Goal: Information Seeking & Learning: Learn about a topic

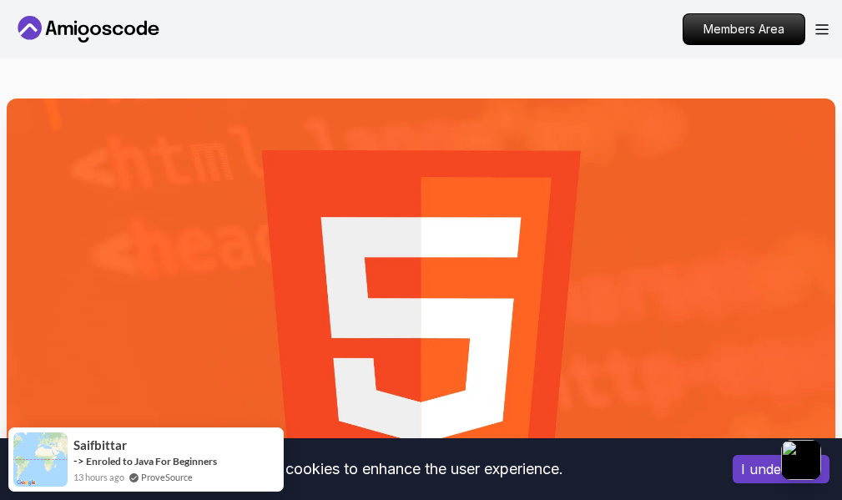
scroll to position [167, 0]
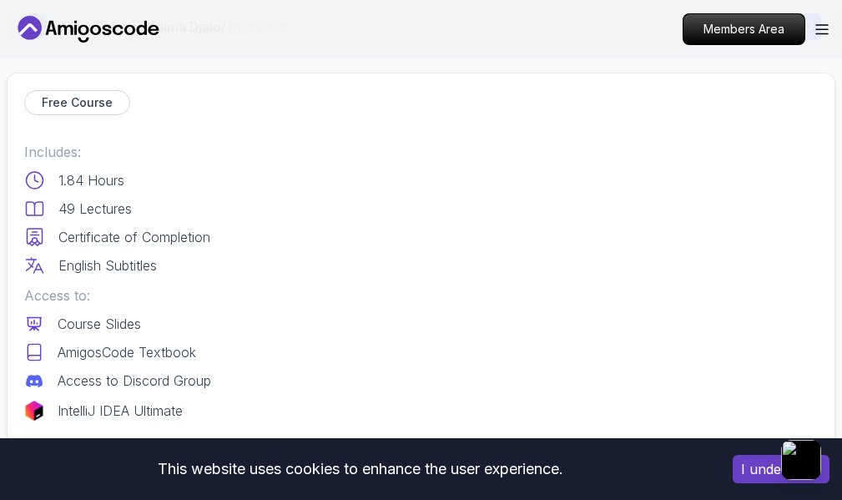
click at [0, 0] on p "Enroll for Free" at bounding box center [0, 0] width 0 height 0
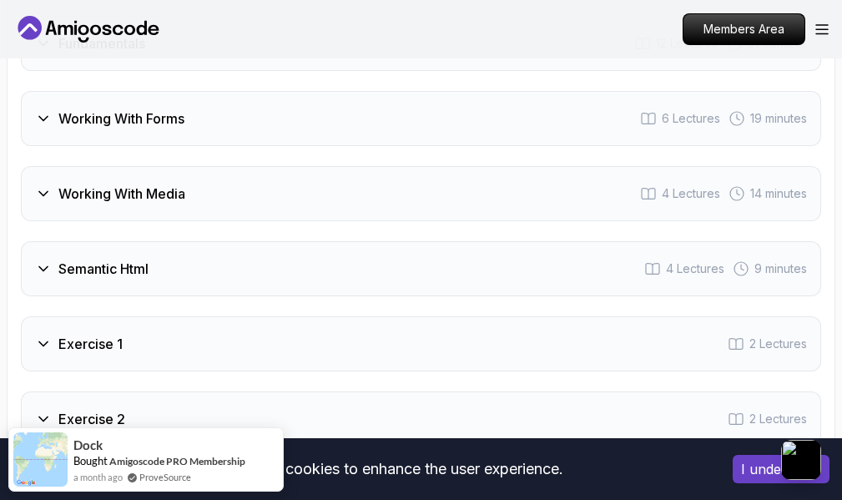
scroll to position [3679, 0]
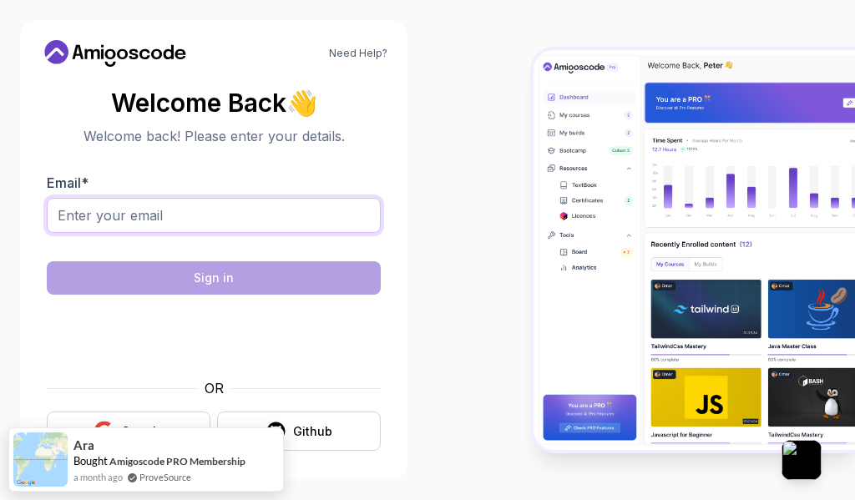
click at [219, 205] on input "Email *" at bounding box center [214, 215] width 334 height 35
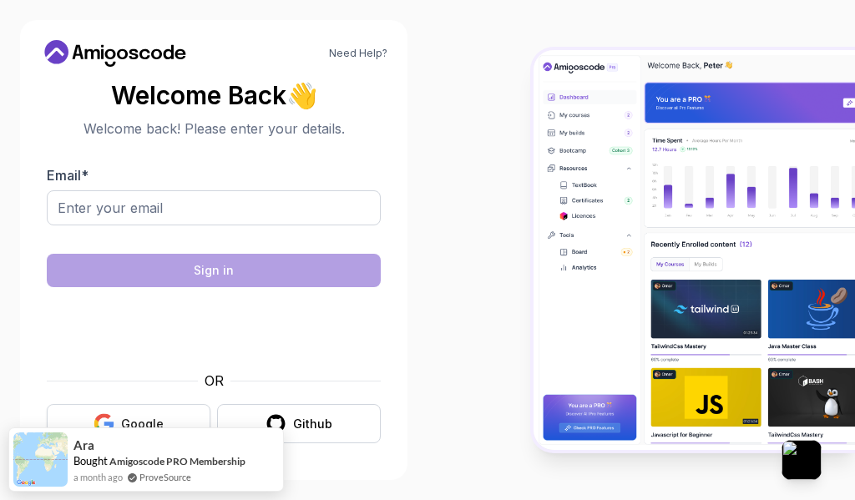
click at [96, 411] on button "Google" at bounding box center [129, 423] width 164 height 39
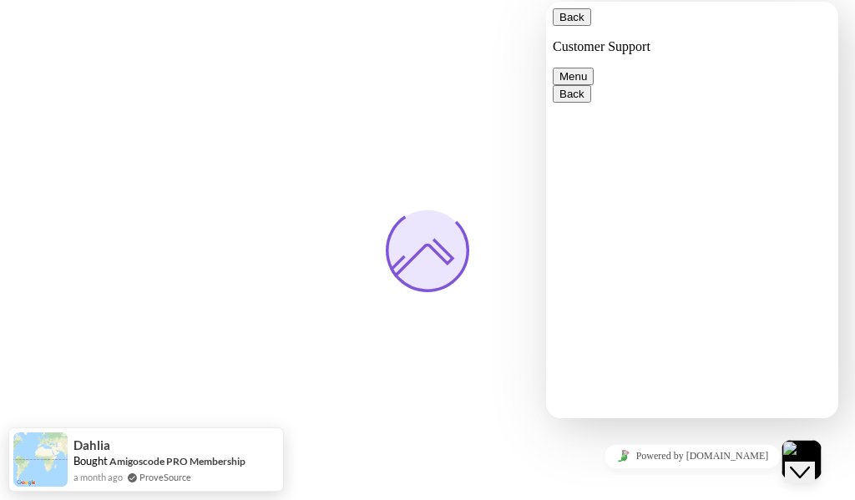
click at [593, 68] on button "Menu" at bounding box center [573, 77] width 41 height 18
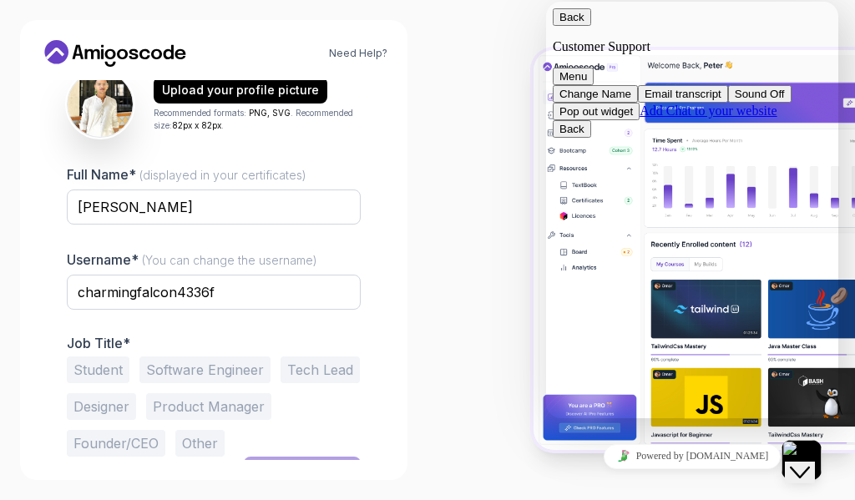
scroll to position [250, 0]
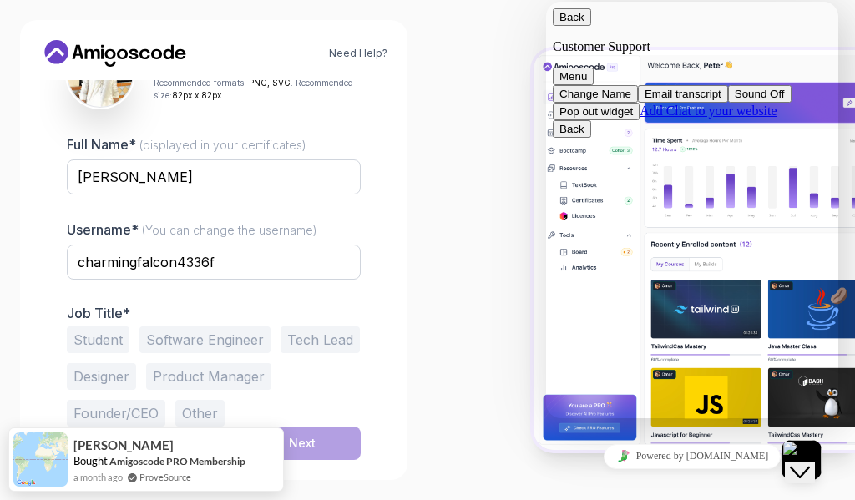
click at [261, 254] on input "charmingfalcon4336f" at bounding box center [214, 262] width 294 height 35
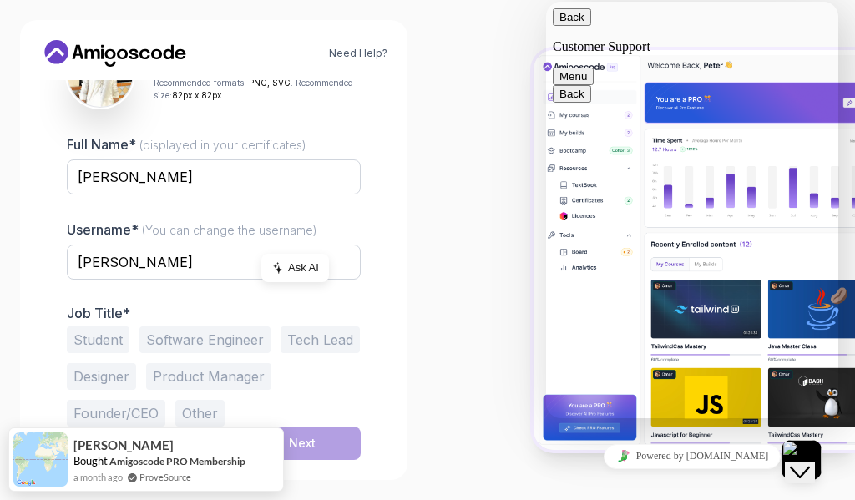
click at [0, 327] on div "Need Help? 1 Set Up Your Profile 1 Set Up Your Profile 2 Let's Get to Know You …" at bounding box center [213, 250] width 427 height 500
click at [119, 341] on button "Student" at bounding box center [98, 339] width 63 height 27
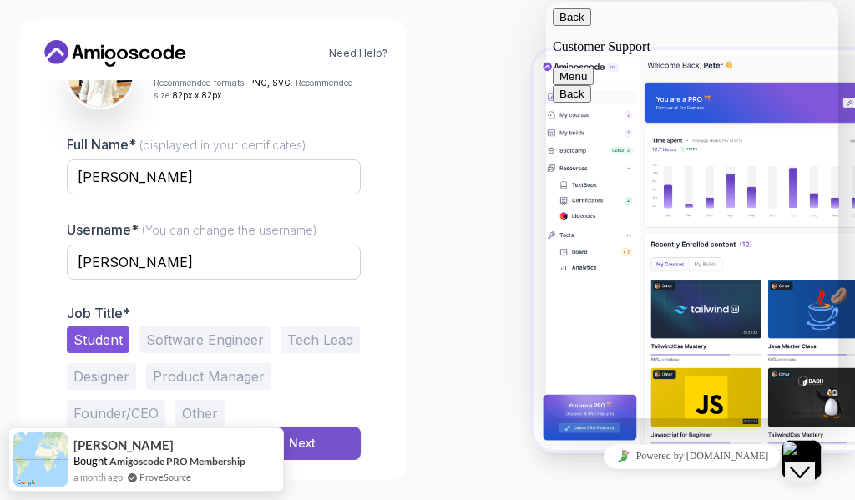
click at [323, 433] on button "Next" at bounding box center [302, 442] width 117 height 33
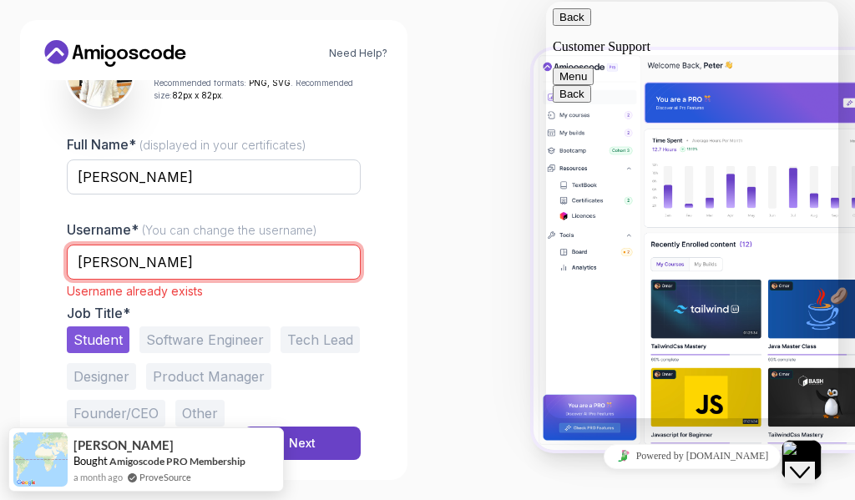
click at [181, 263] on input "[PERSON_NAME]" at bounding box center [214, 262] width 294 height 35
type input "Hamza3101"
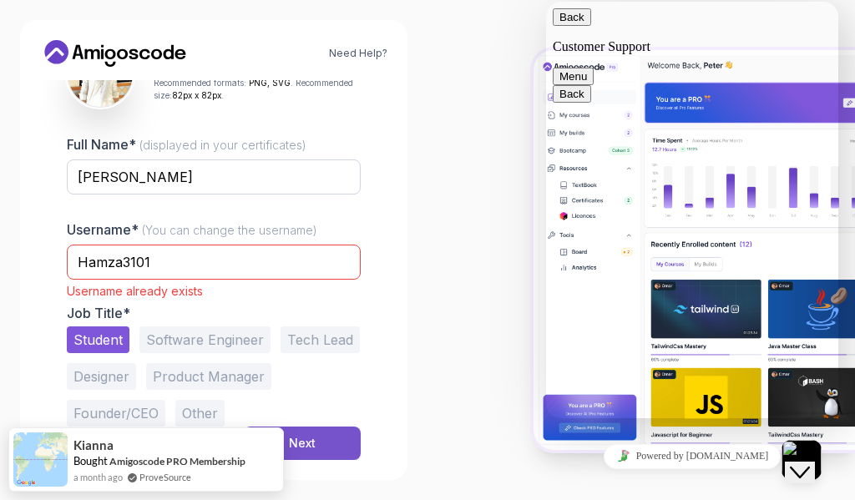
click at [295, 447] on div "Next" at bounding box center [302, 443] width 27 height 17
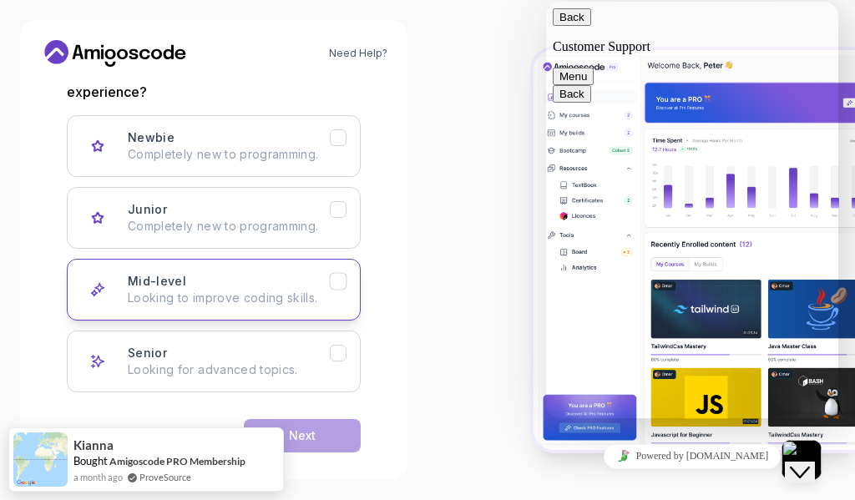
click at [256, 310] on button "Mid-level Looking to improve coding skills." at bounding box center [214, 290] width 294 height 62
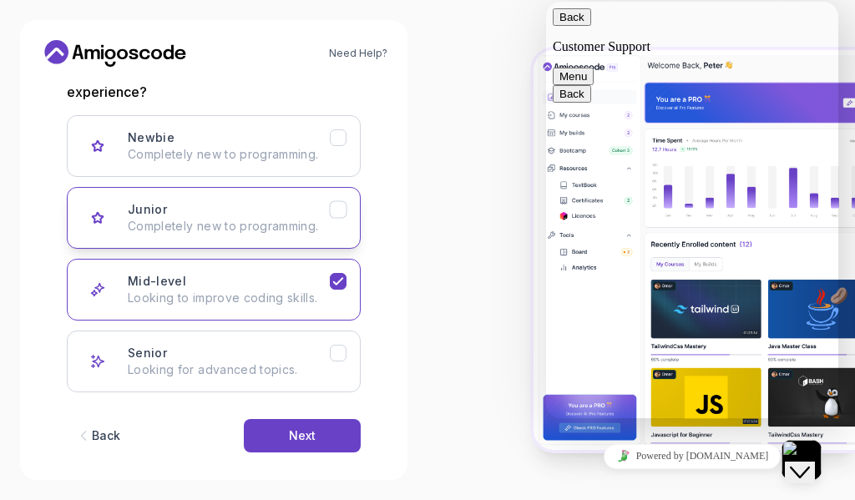
click at [282, 222] on p "Completely new to programming." at bounding box center [229, 226] width 202 height 17
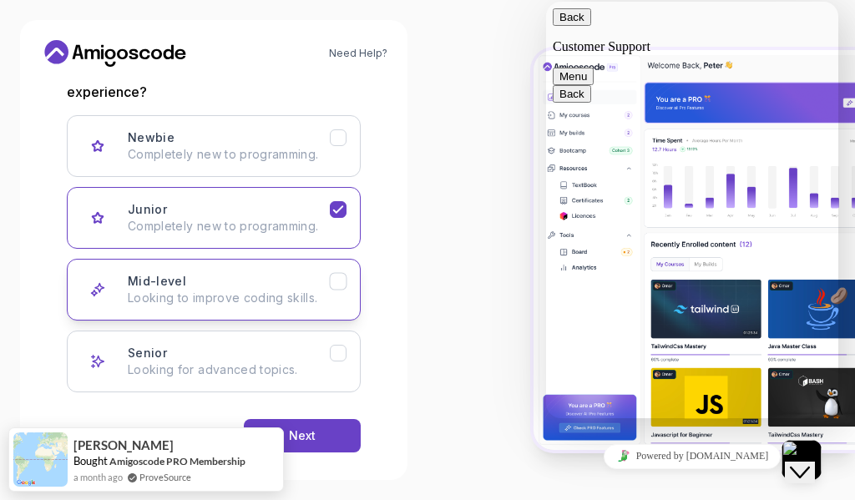
click at [263, 302] on p "Looking to improve coding skills." at bounding box center [229, 298] width 202 height 17
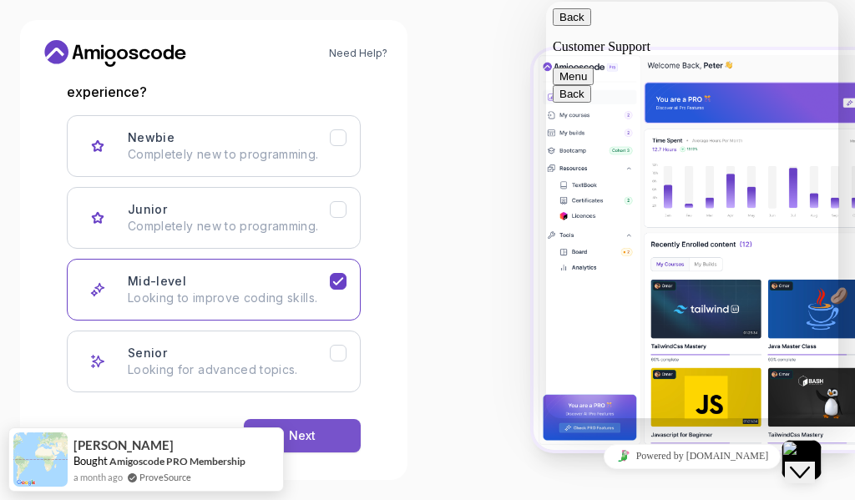
click at [328, 426] on button "Next" at bounding box center [302, 435] width 117 height 33
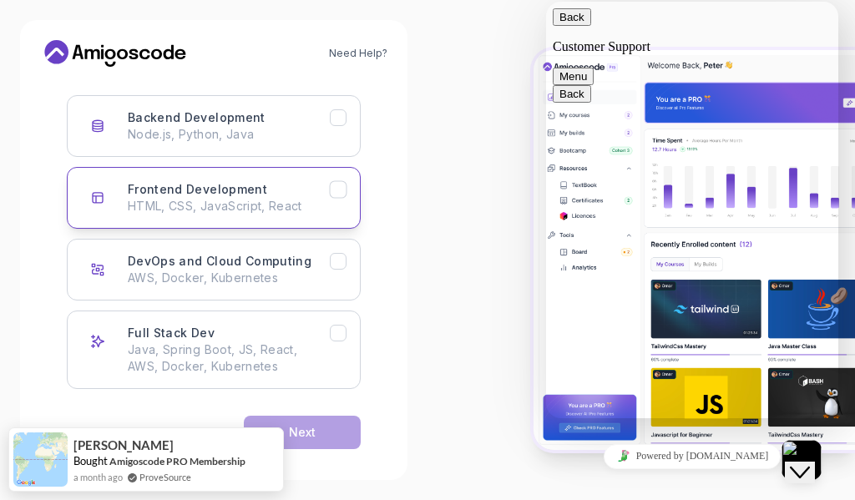
click at [252, 204] on p "HTML, CSS, JavaScript, React" at bounding box center [229, 206] width 202 height 17
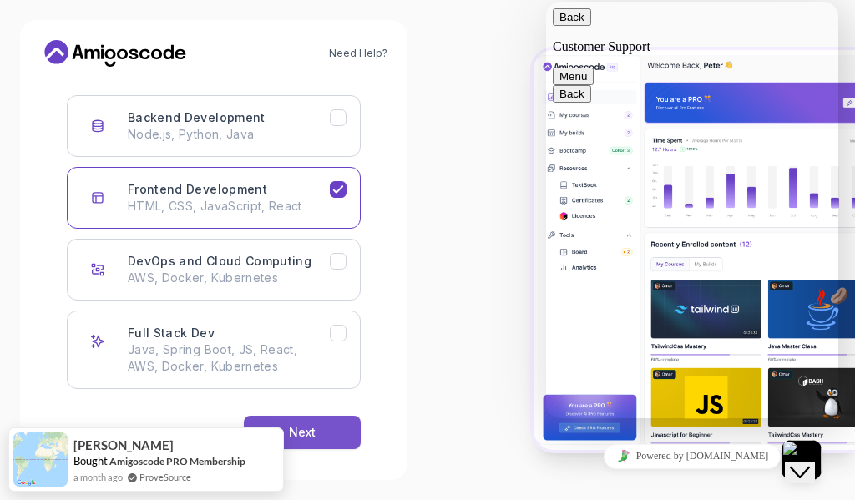
click at [343, 424] on button "Next" at bounding box center [302, 432] width 117 height 33
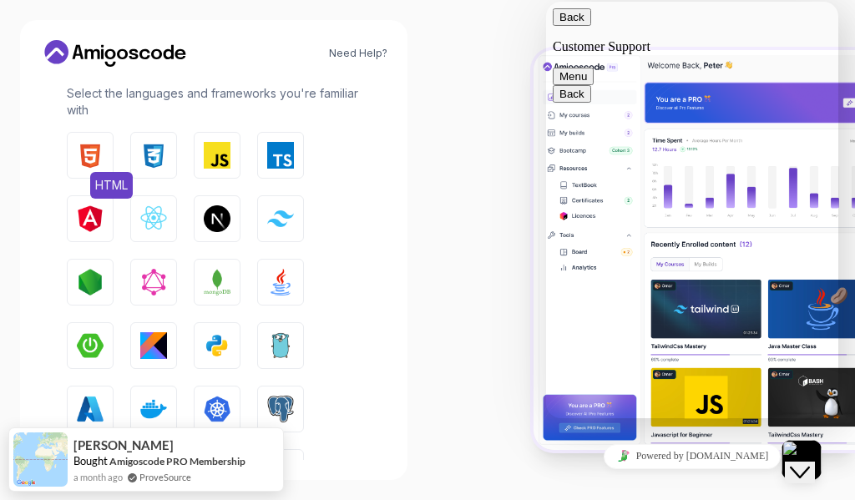
click at [82, 159] on img "button" at bounding box center [90, 155] width 27 height 27
click at [146, 137] on button "CSS" at bounding box center [153, 155] width 47 height 47
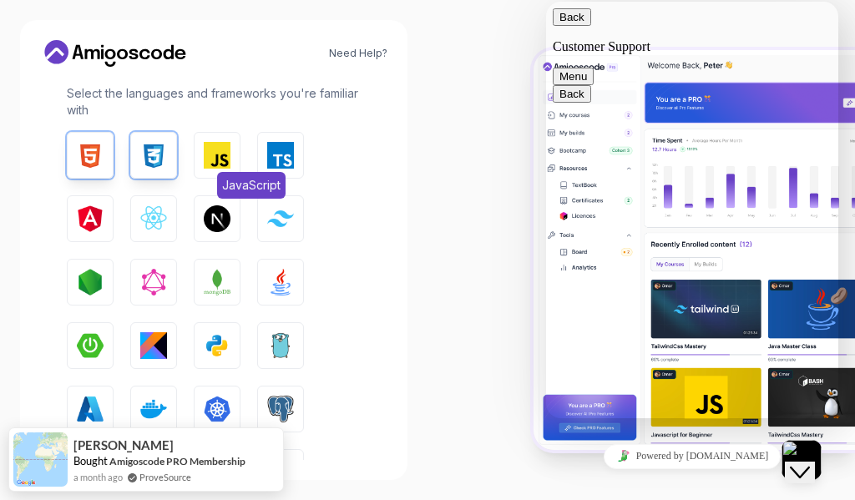
click at [208, 160] on img "button" at bounding box center [217, 155] width 27 height 27
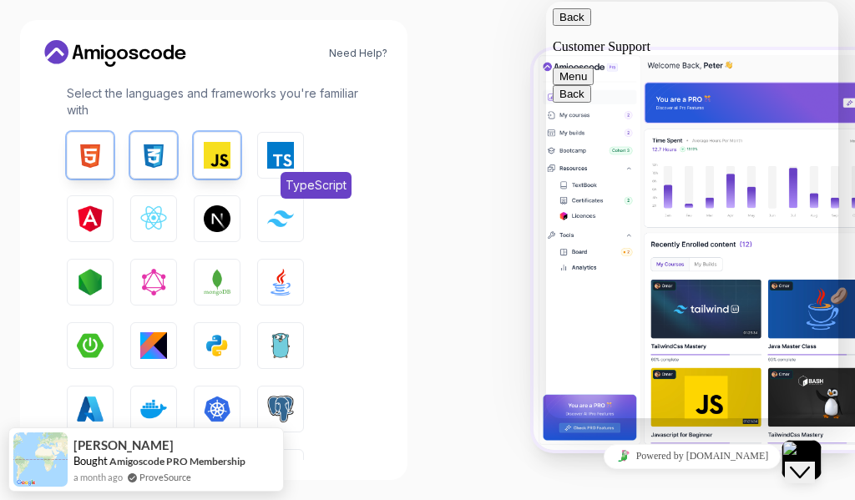
click at [286, 159] on img "button" at bounding box center [280, 155] width 27 height 27
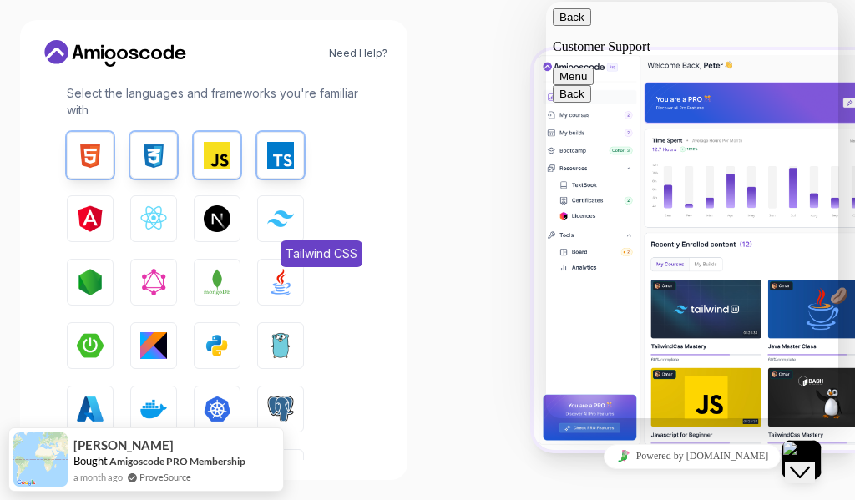
click at [289, 207] on button "Tailwind CSS" at bounding box center [280, 218] width 47 height 47
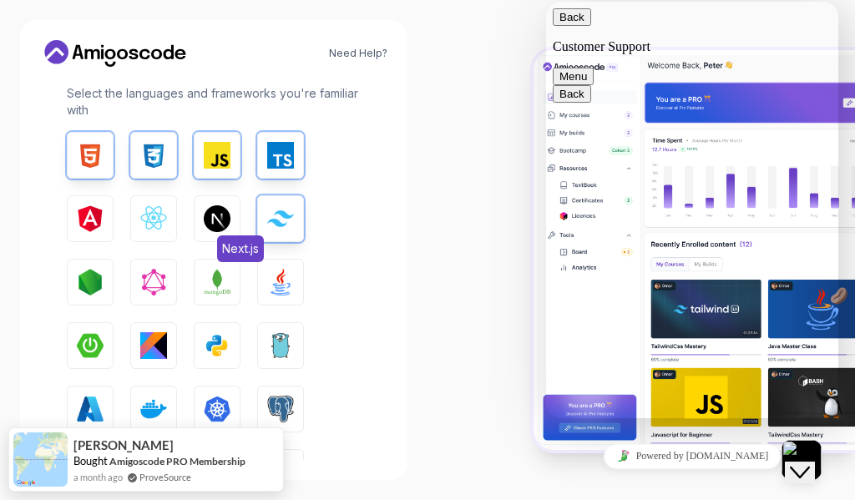
click at [229, 212] on img "button" at bounding box center [217, 218] width 27 height 27
click at [171, 216] on button "React.js" at bounding box center [153, 218] width 47 height 47
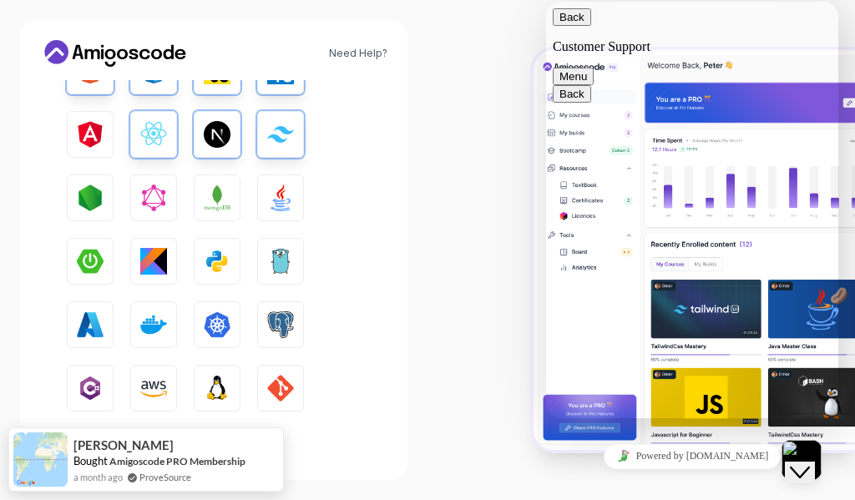
scroll to position [436, 0]
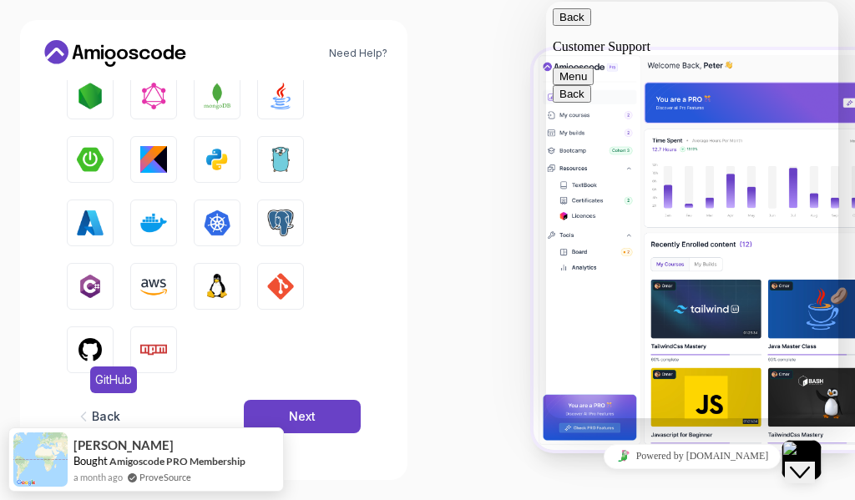
click at [83, 348] on img "button" at bounding box center [90, 349] width 27 height 27
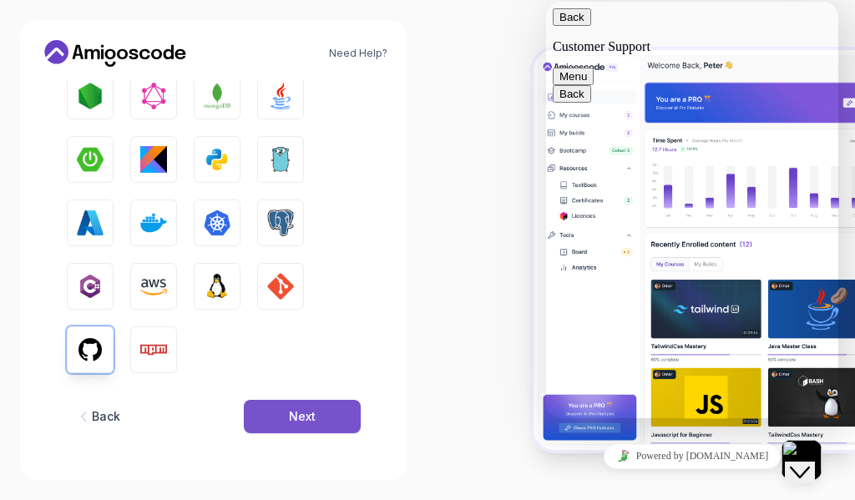
click at [331, 418] on button "Next" at bounding box center [302, 416] width 117 height 33
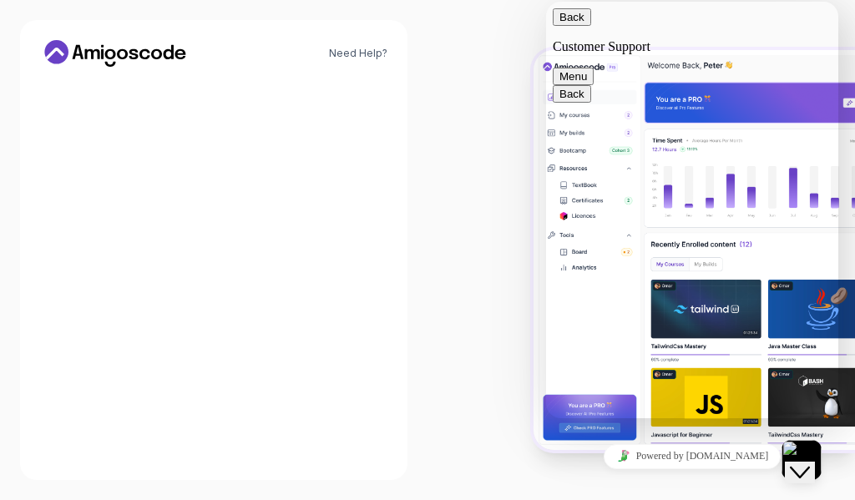
scroll to position [259, 0]
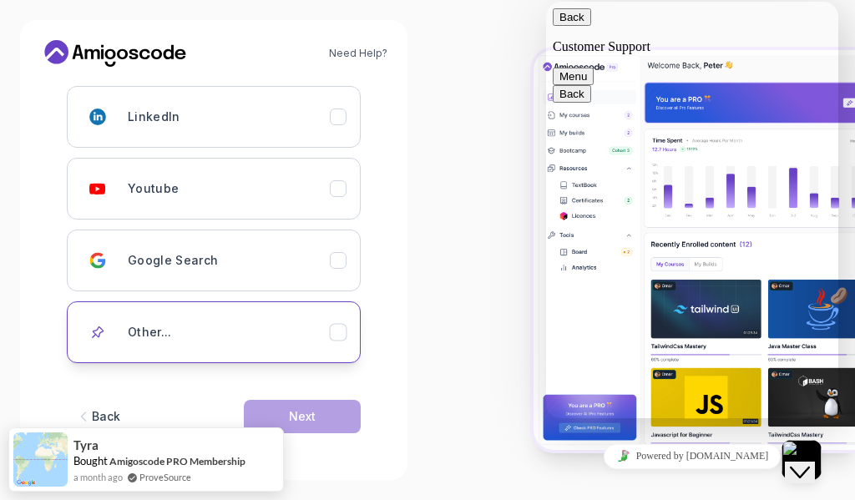
click at [270, 341] on div "Other..." at bounding box center [229, 331] width 202 height 33
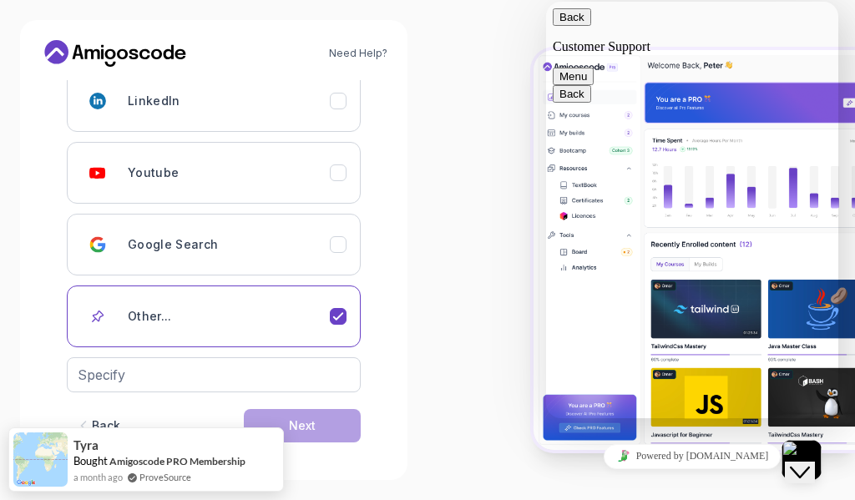
scroll to position [284, 0]
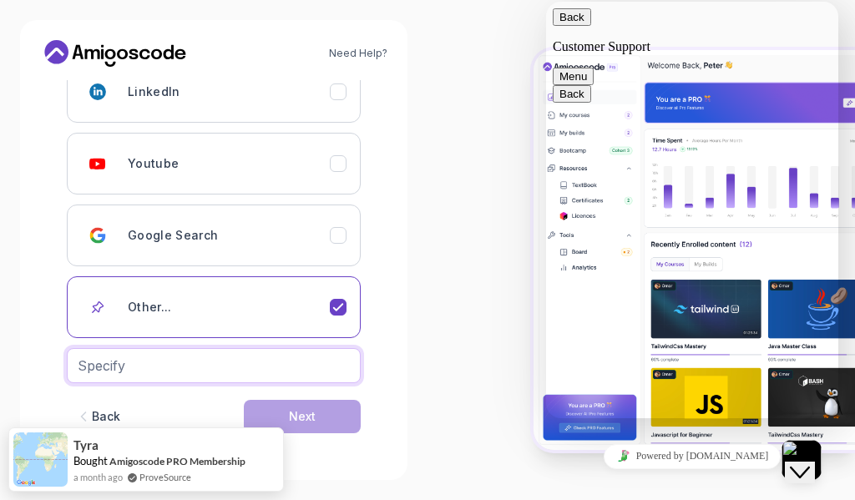
click at [289, 380] on input "text" at bounding box center [214, 365] width 294 height 35
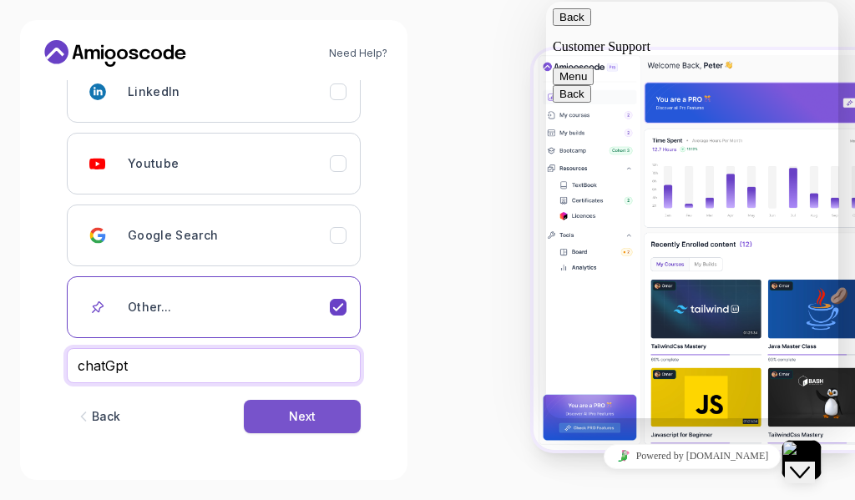
type input "chatGpt"
click at [295, 416] on div "Next" at bounding box center [302, 416] width 27 height 17
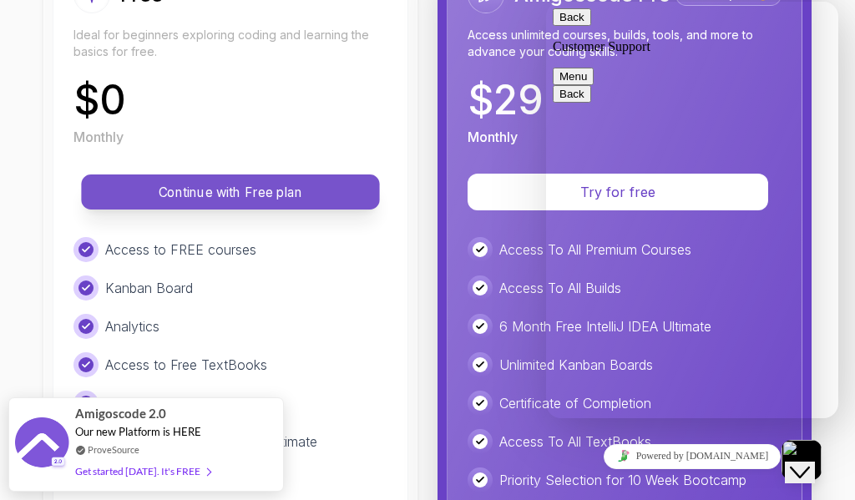
scroll to position [250, 0]
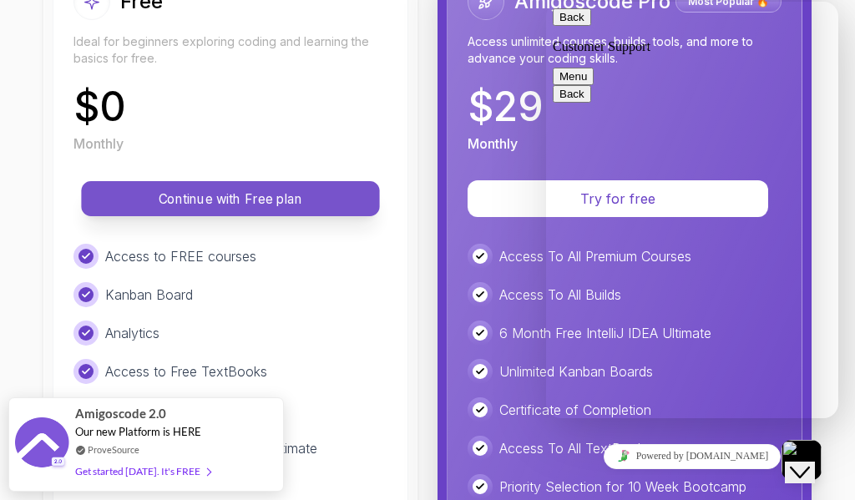
click at [361, 204] on p "Continue with Free plan" at bounding box center [230, 198] width 260 height 19
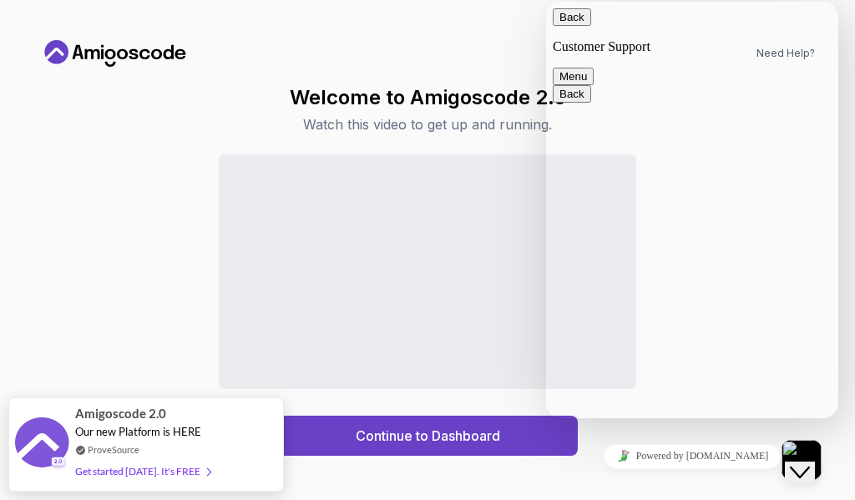
click at [570, 23] on button "Back" at bounding box center [572, 17] width 38 height 18
click at [810, 462] on icon "Close Chat This icon closes the chat window." at bounding box center [800, 472] width 20 height 20
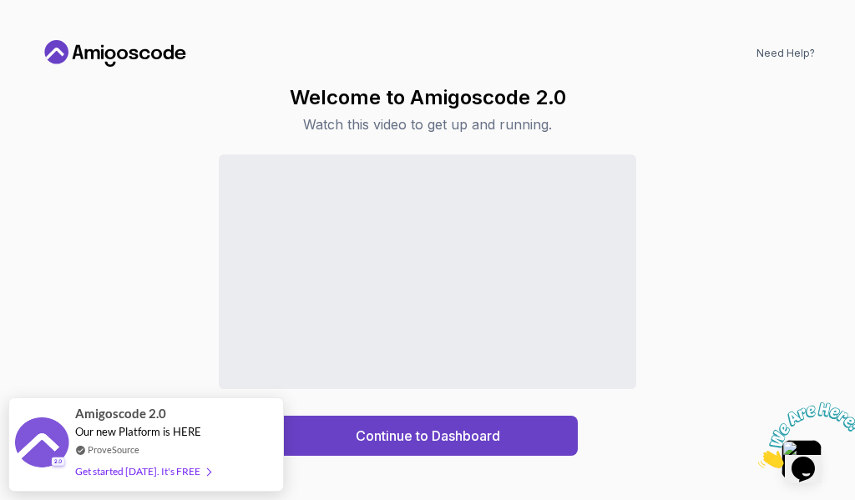
click at [758, 457] on icon "Close" at bounding box center [758, 464] width 0 height 14
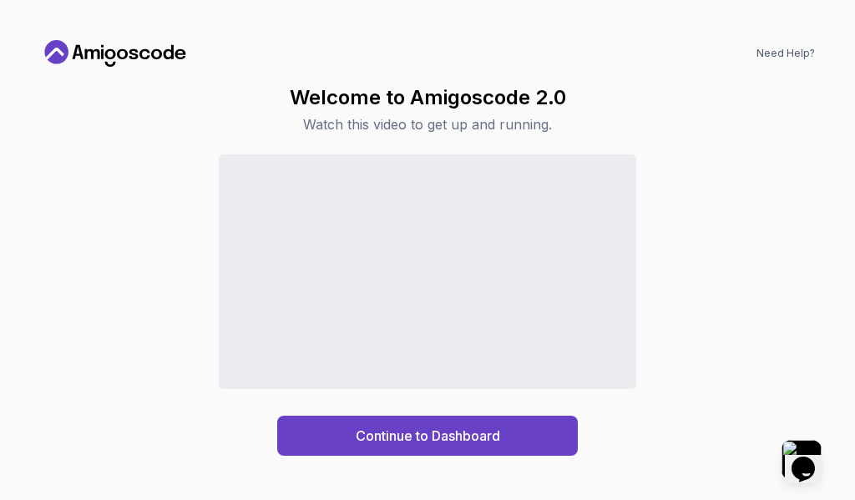
click at [149, 304] on div "Continue to Dashboard" at bounding box center [427, 304] width 775 height 301
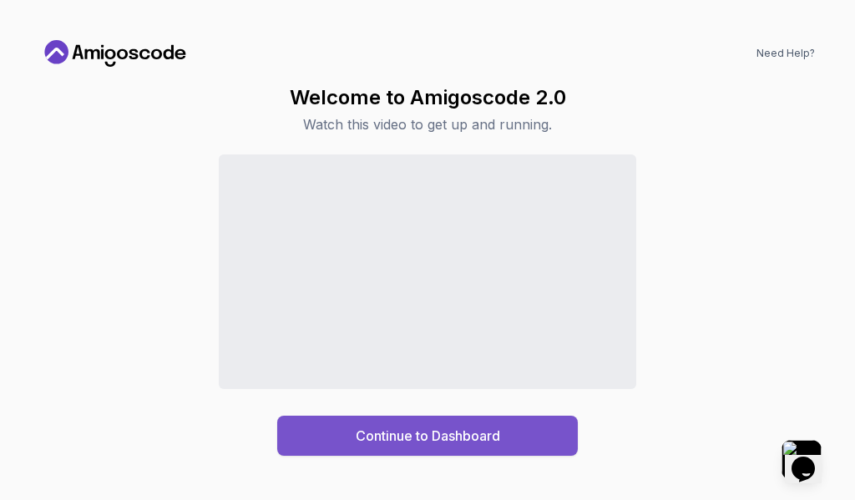
click at [469, 444] on div "Continue to Dashboard" at bounding box center [428, 436] width 144 height 20
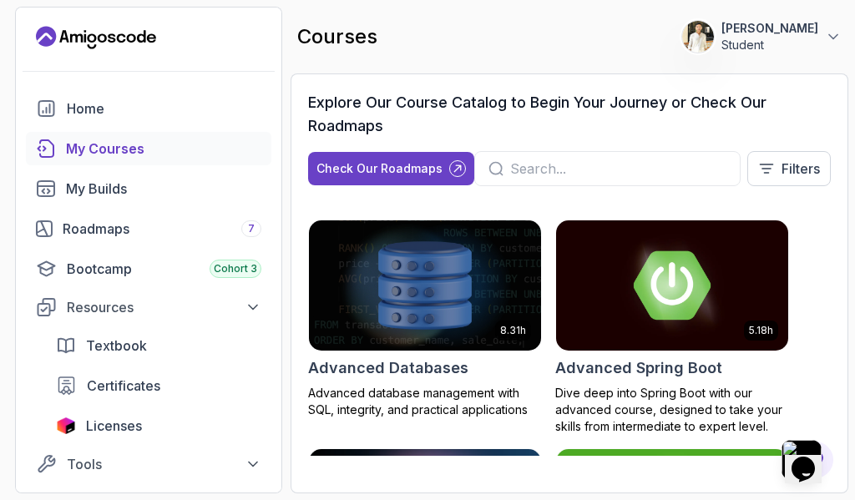
click at [161, 149] on div "My Courses" at bounding box center [163, 149] width 195 height 20
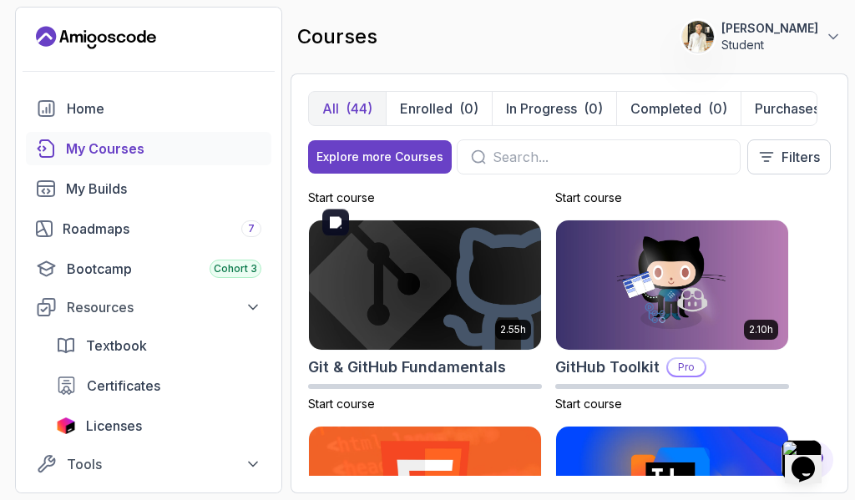
scroll to position [1168, 0]
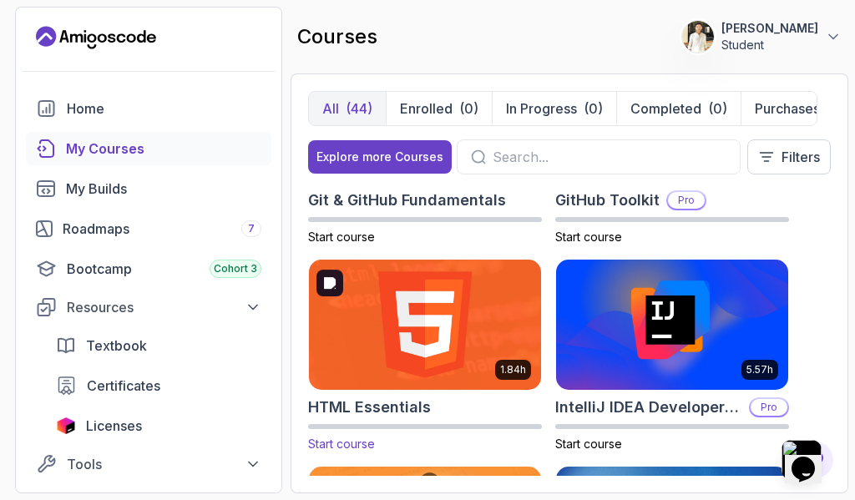
click at [467, 317] on img at bounding box center [425, 324] width 244 height 136
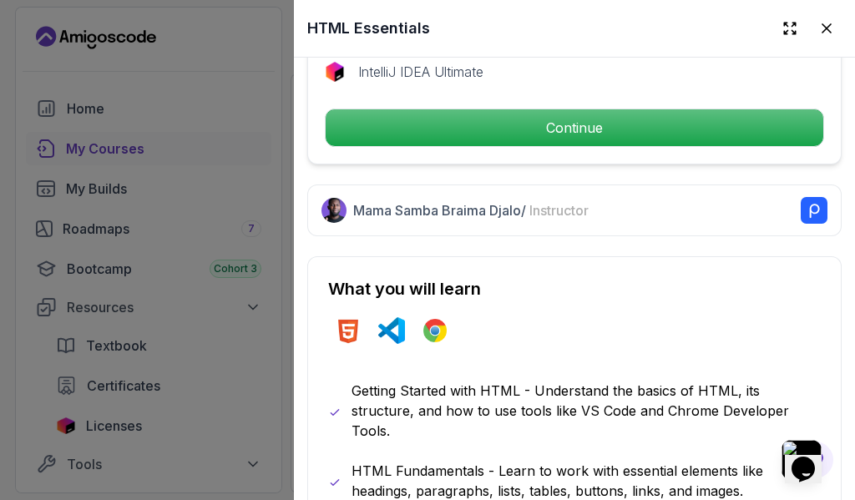
scroll to position [668, 0]
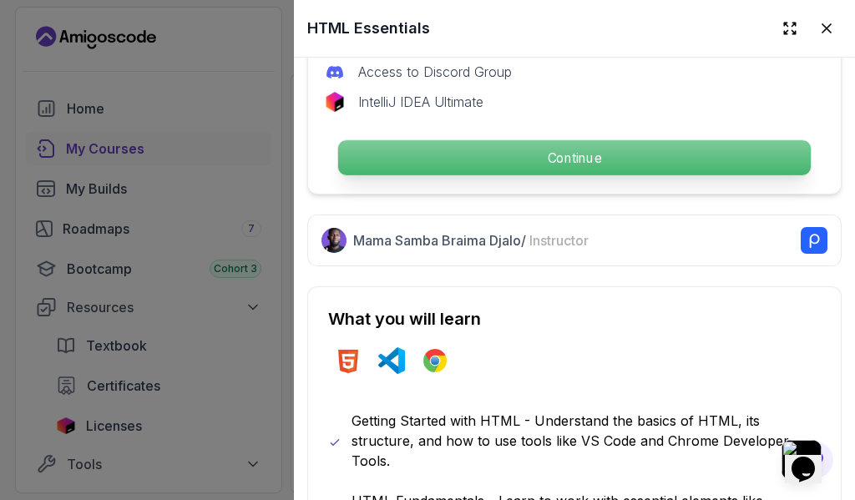
click at [558, 140] on p "Continue" at bounding box center [574, 157] width 472 height 35
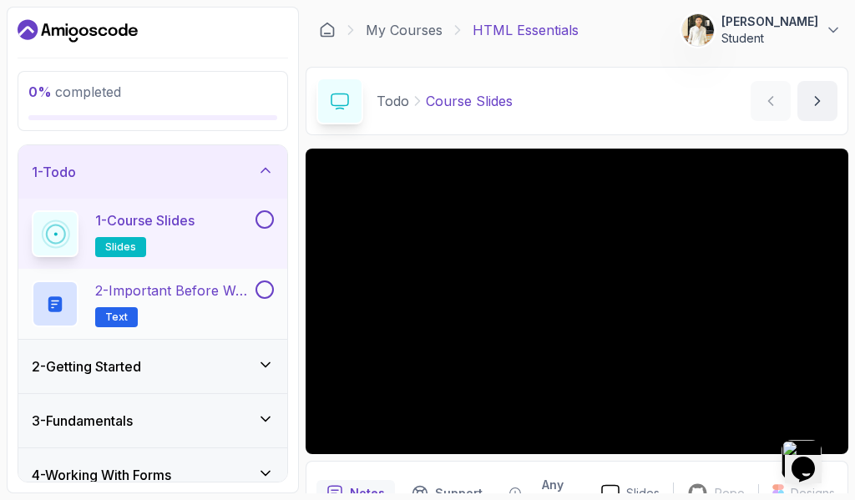
click at [192, 287] on p "2 - Important Before We Begin" at bounding box center [173, 290] width 157 height 20
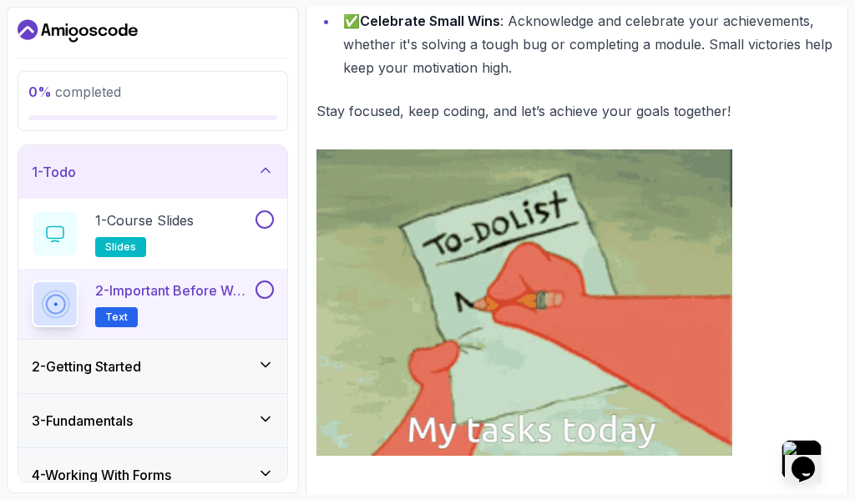
click at [207, 166] on div "1 - Todo" at bounding box center [153, 172] width 242 height 20
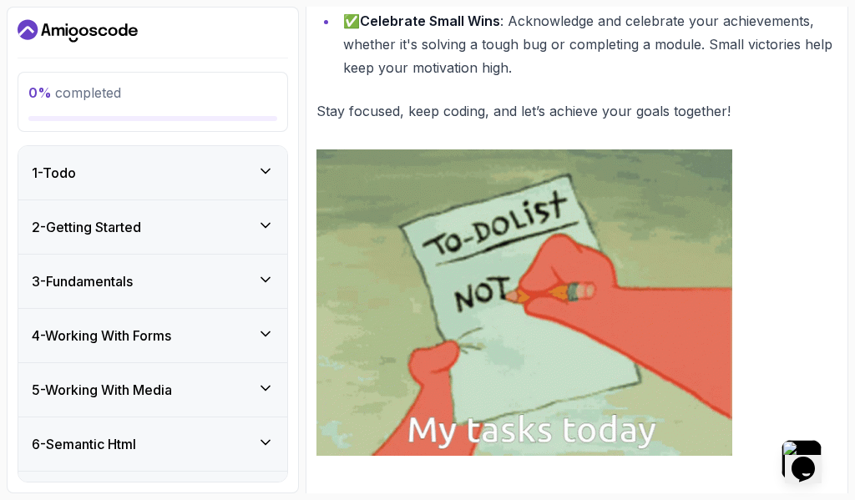
click at [154, 234] on div "2 - Getting Started" at bounding box center [153, 227] width 242 height 20
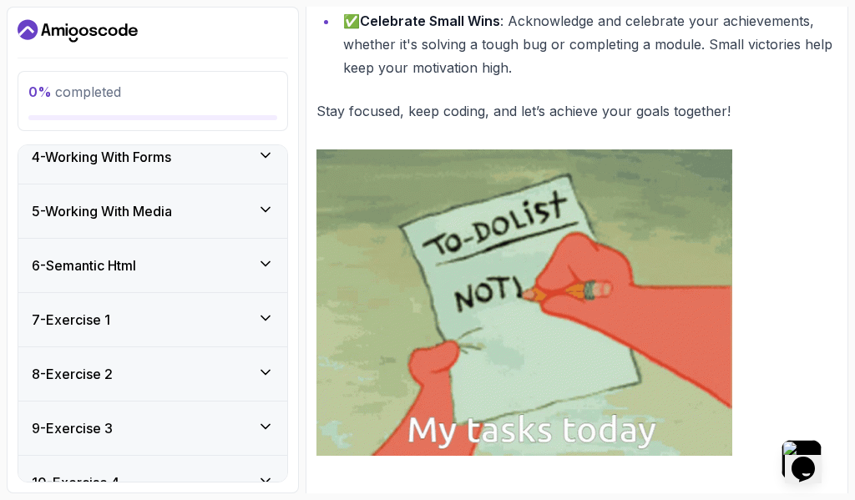
scroll to position [1031, 0]
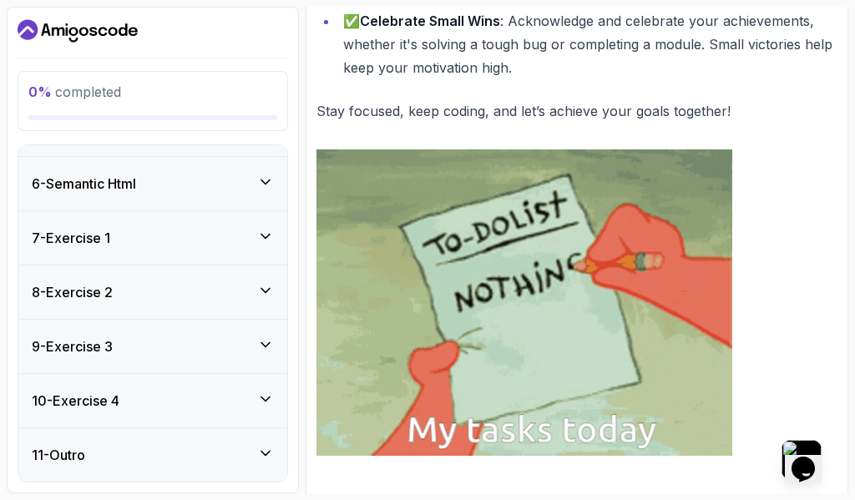
click at [176, 238] on div "7 - Exercise 1" at bounding box center [153, 238] width 242 height 20
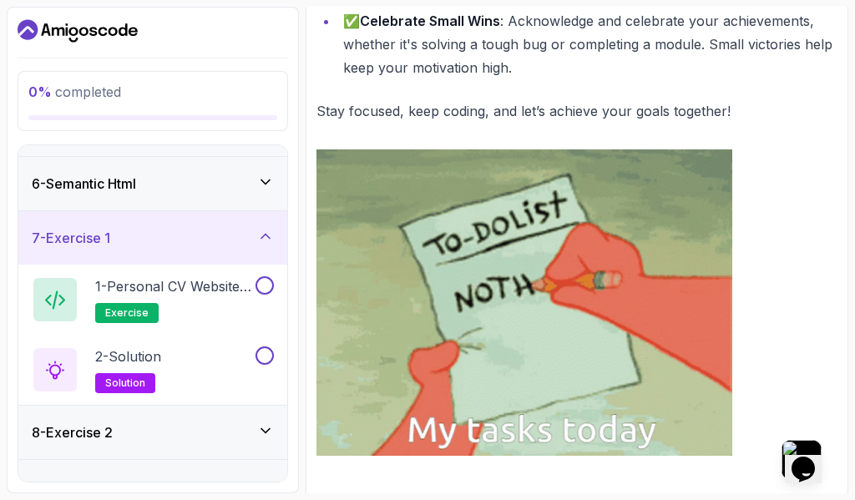
scroll to position [260, 0]
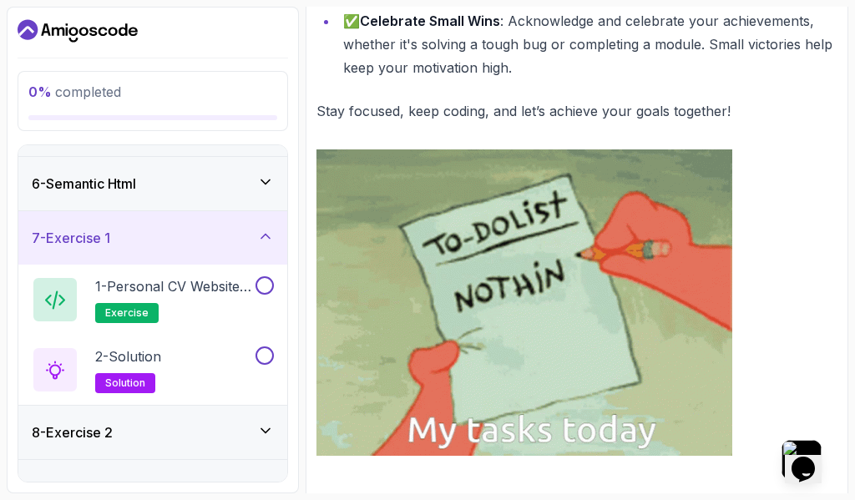
click at [176, 238] on div "7 - Exercise 1" at bounding box center [153, 238] width 242 height 20
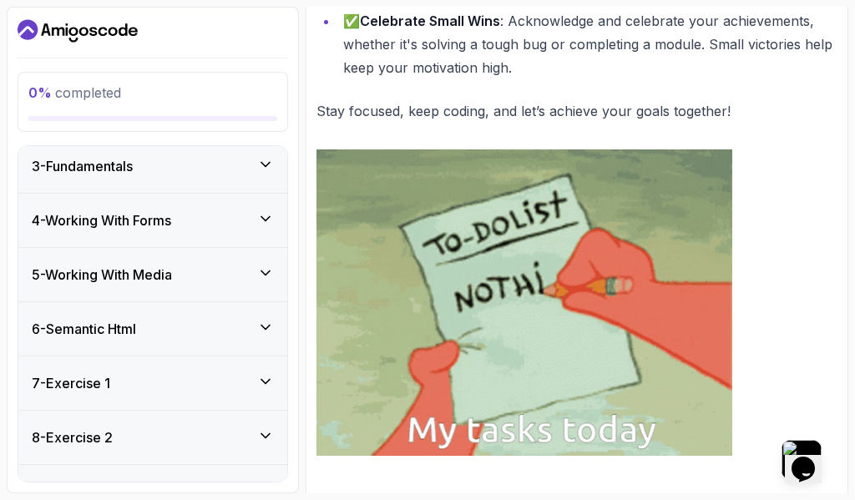
scroll to position [0, 0]
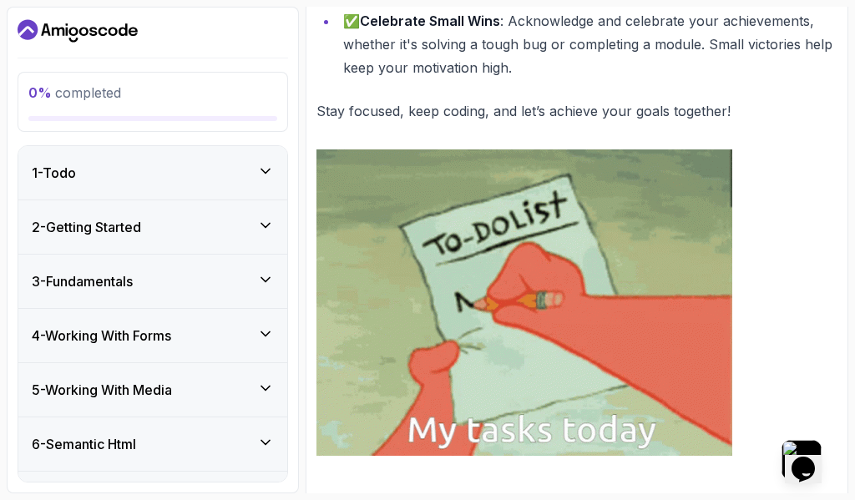
click at [143, 160] on div "1 - Todo" at bounding box center [152, 172] width 269 height 53
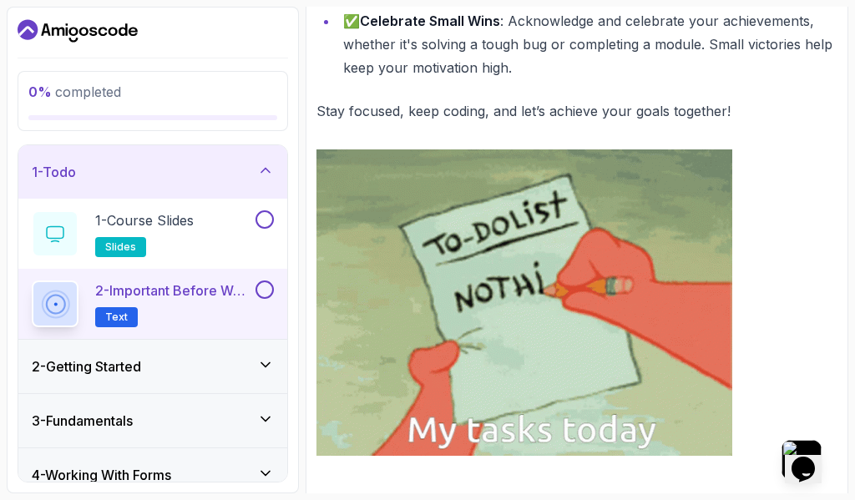
click at [179, 292] on p "2 - Important Before We Begin" at bounding box center [173, 290] width 157 height 20
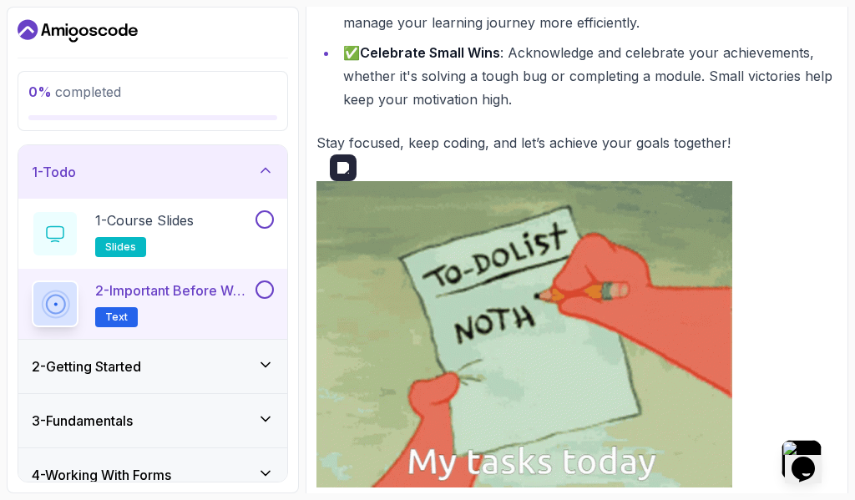
scroll to position [1149, 0]
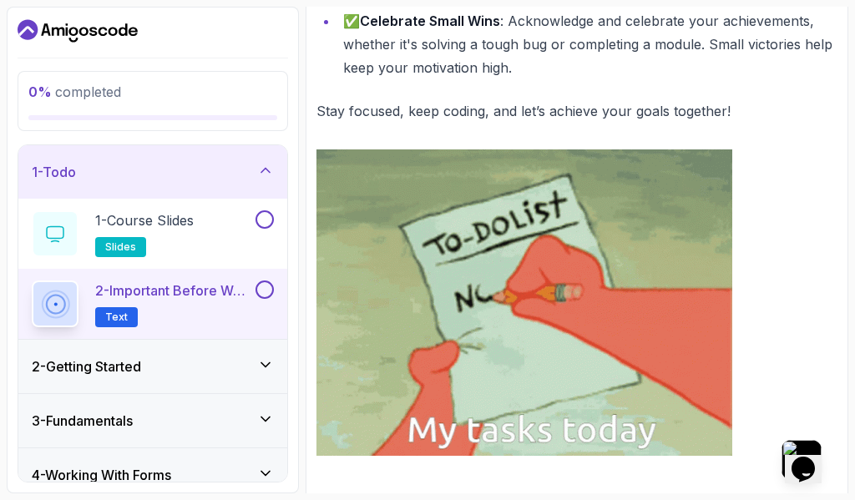
drag, startPoint x: 169, startPoint y: 368, endPoint x: 161, endPoint y: 362, distance: 9.5
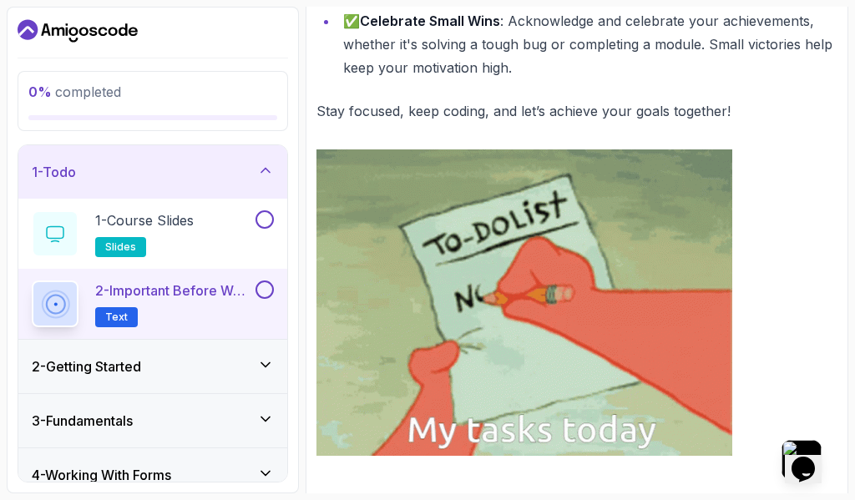
click at [168, 368] on div "2 - Getting Started" at bounding box center [153, 366] width 242 height 20
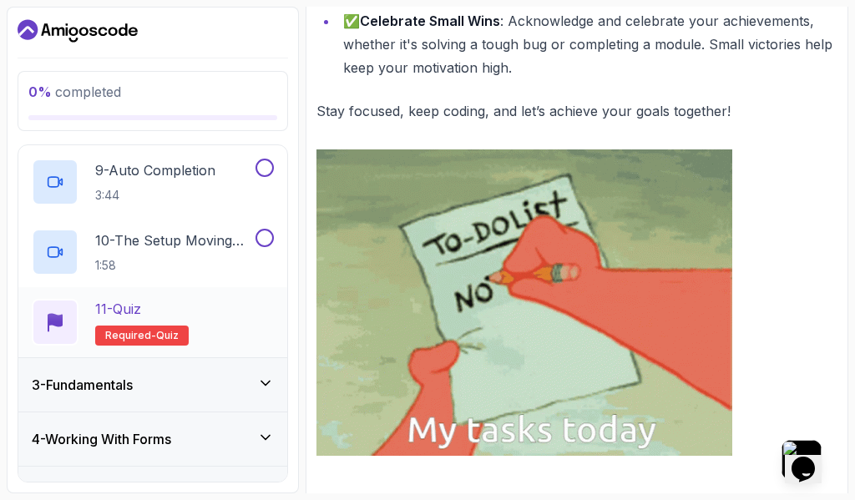
scroll to position [668, 0]
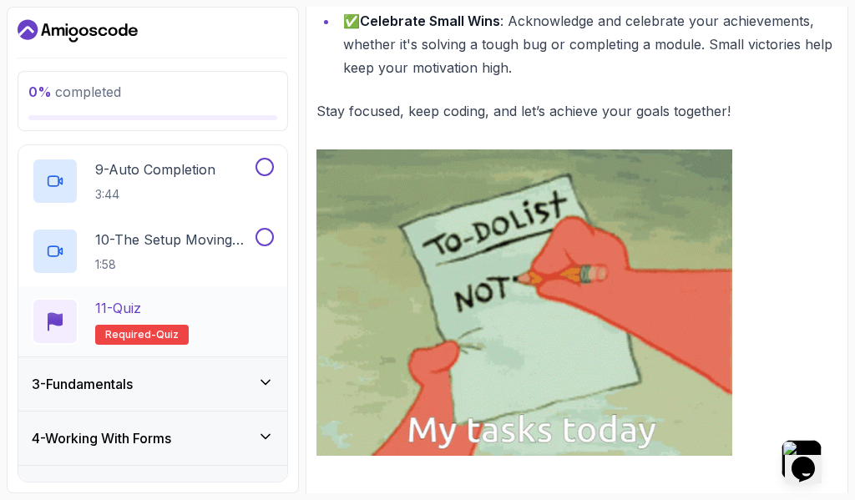
click at [196, 311] on div "11 - Quiz Required- quiz" at bounding box center [153, 321] width 242 height 47
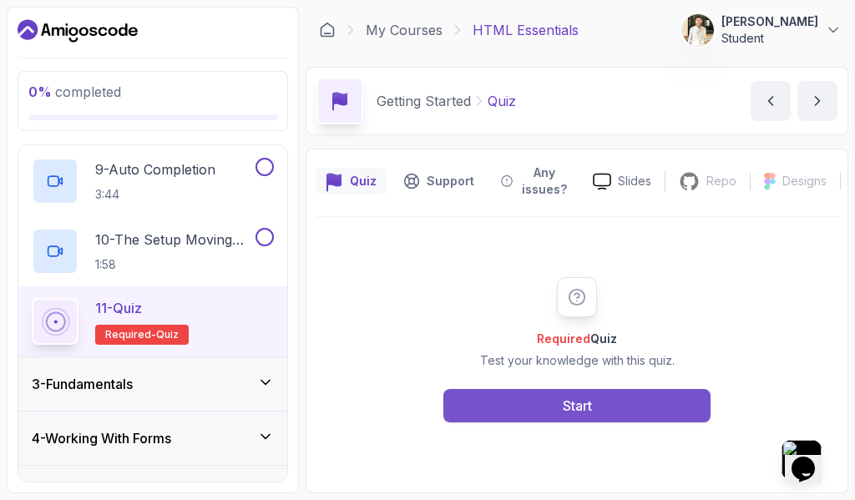
click at [605, 401] on button "Start" at bounding box center [576, 405] width 267 height 33
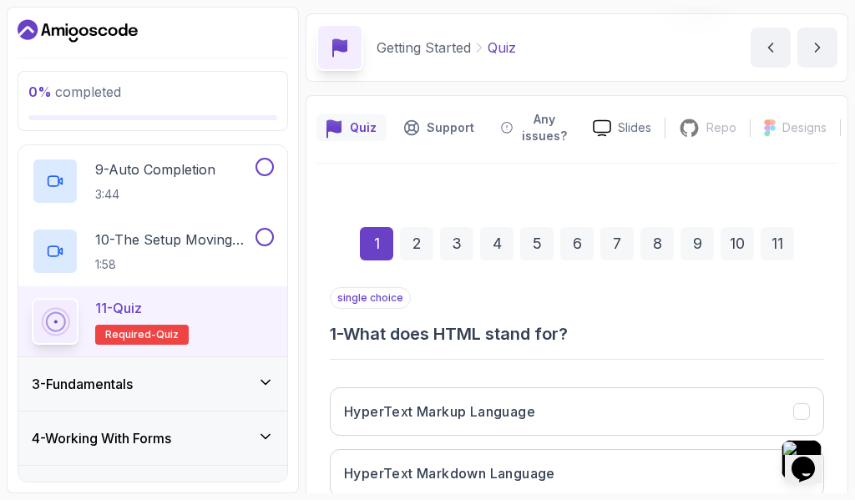
scroll to position [83, 0]
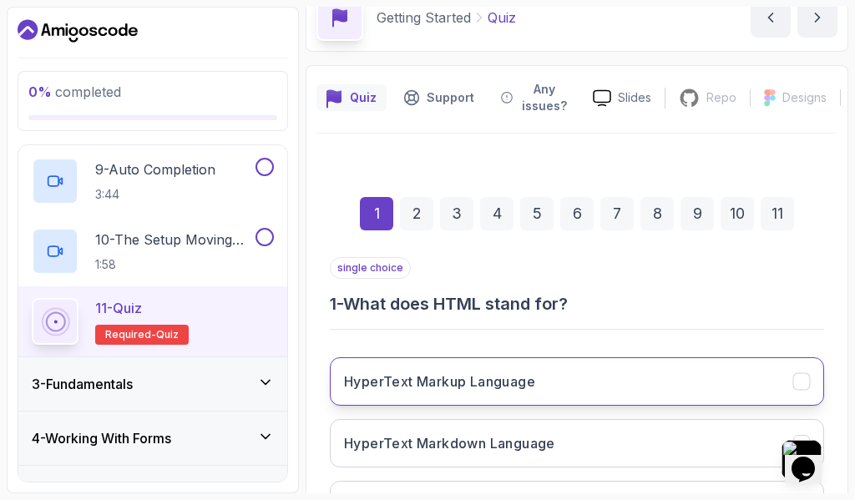
click at [516, 395] on button "HyperText Markup Language" at bounding box center [577, 381] width 494 height 48
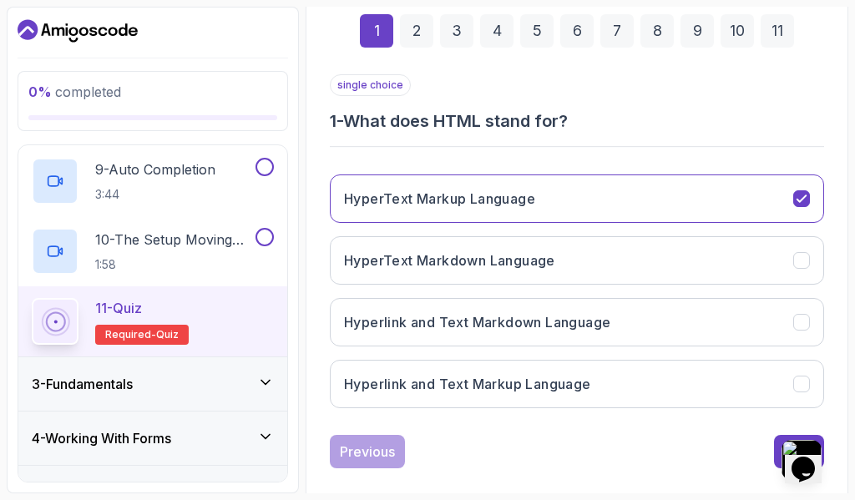
scroll to position [289, 0]
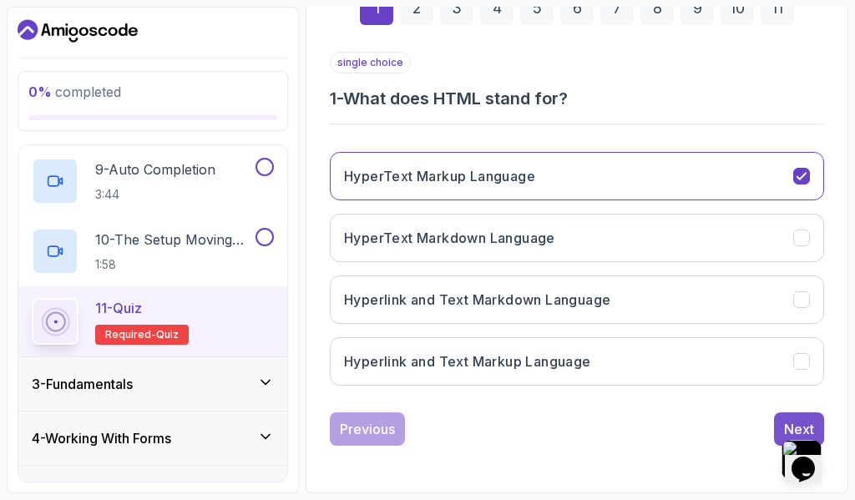
click at [778, 416] on button "Next" at bounding box center [799, 428] width 50 height 33
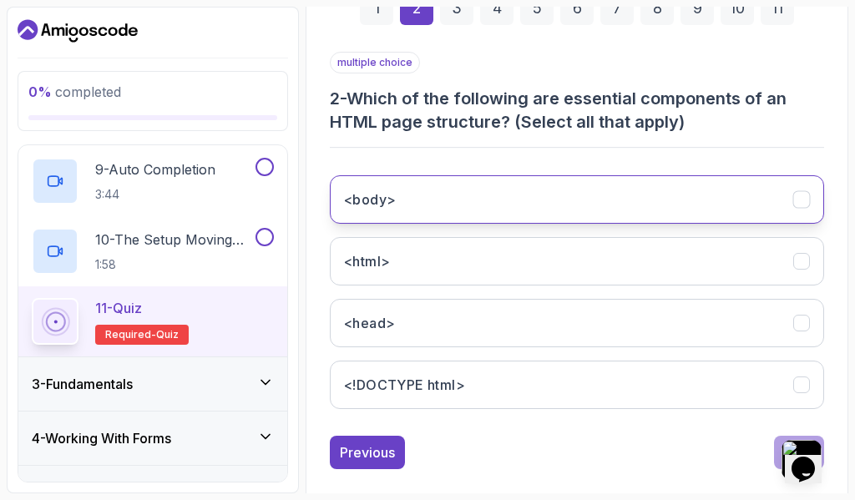
click at [443, 214] on button "<body>" at bounding box center [577, 199] width 494 height 48
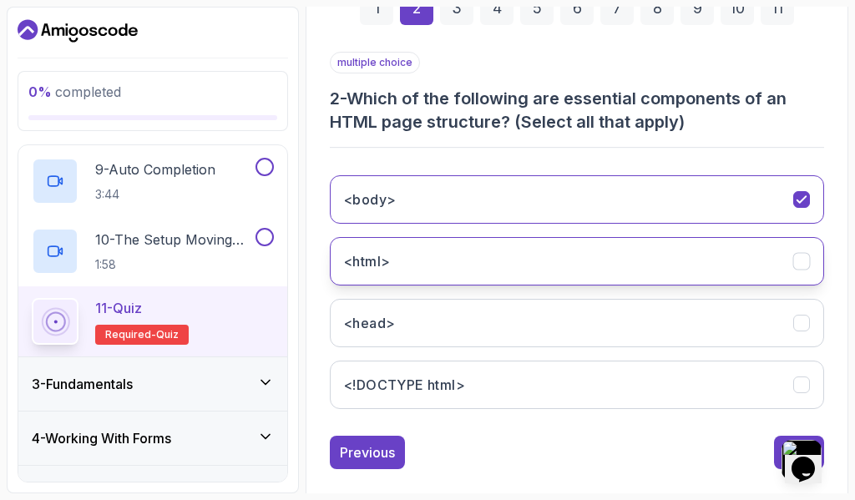
click at [454, 272] on button "<html>" at bounding box center [577, 261] width 494 height 48
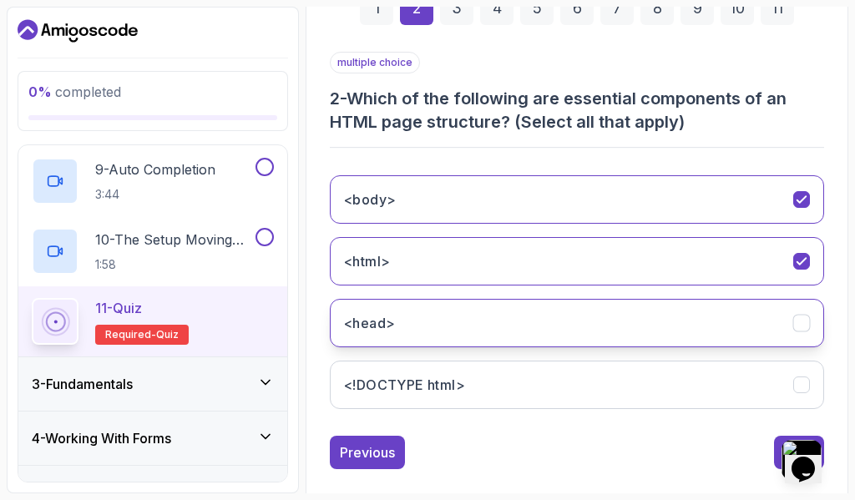
scroll to position [312, 0]
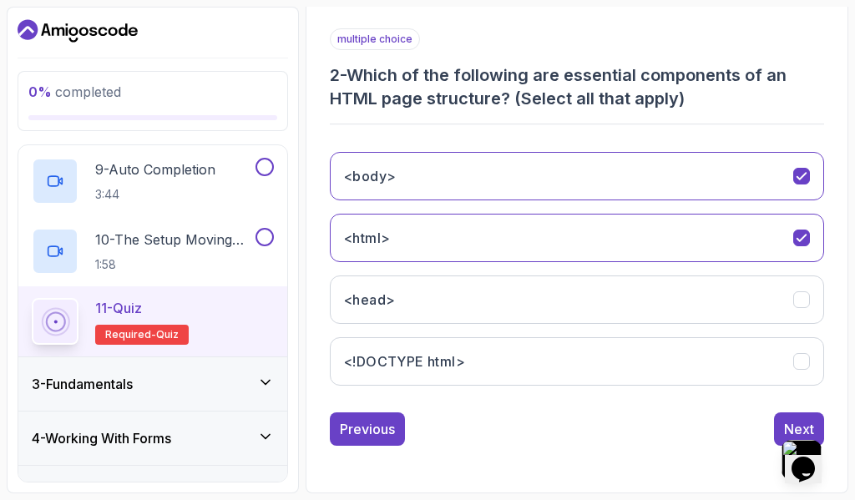
click at [809, 407] on div "multiple choice 2 - Which of the following are essential components of an HTML …" at bounding box center [577, 236] width 494 height 417
click at [811, 417] on button "Next" at bounding box center [799, 428] width 50 height 33
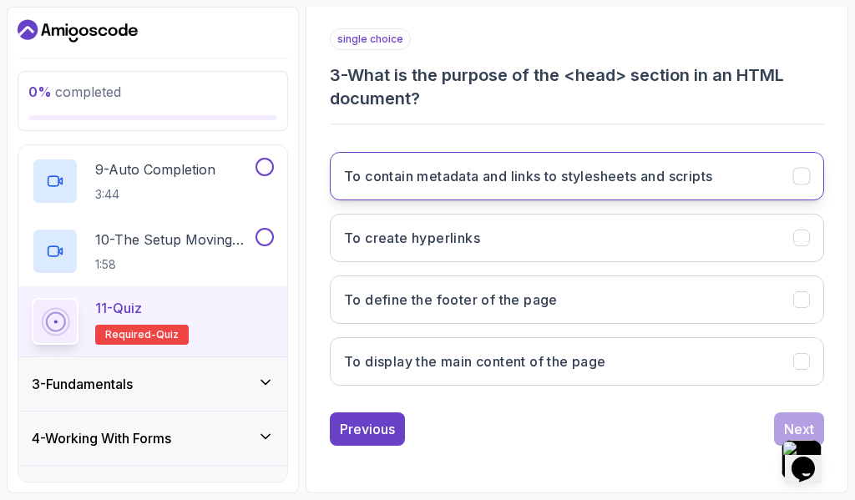
click at [623, 180] on h3 "To contain metadata and links to stylesheets and scripts" at bounding box center [528, 176] width 368 height 20
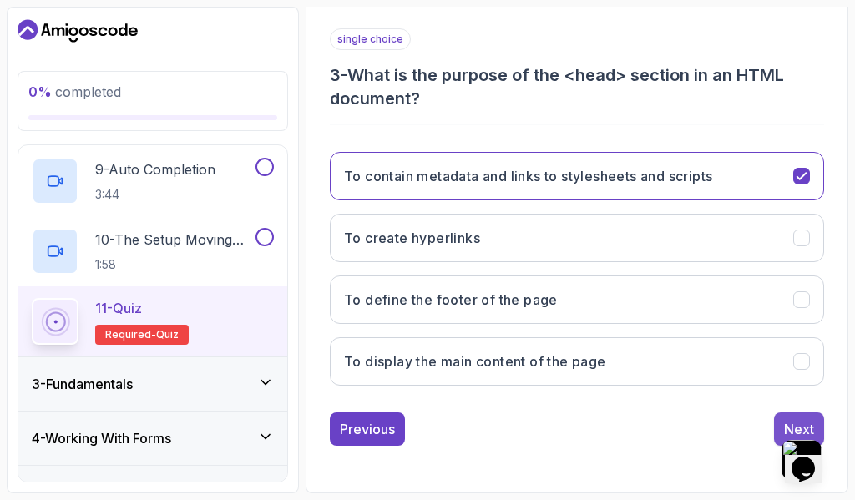
click at [777, 427] on button "Next" at bounding box center [799, 428] width 50 height 33
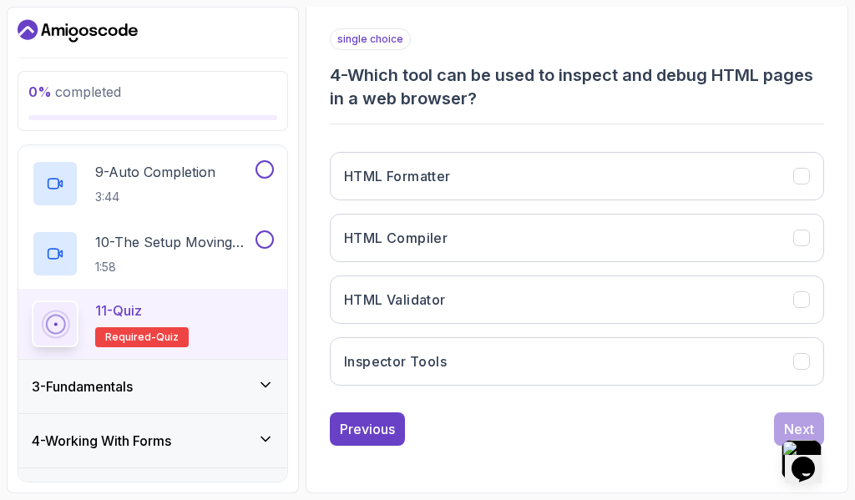
scroll to position [1031, 0]
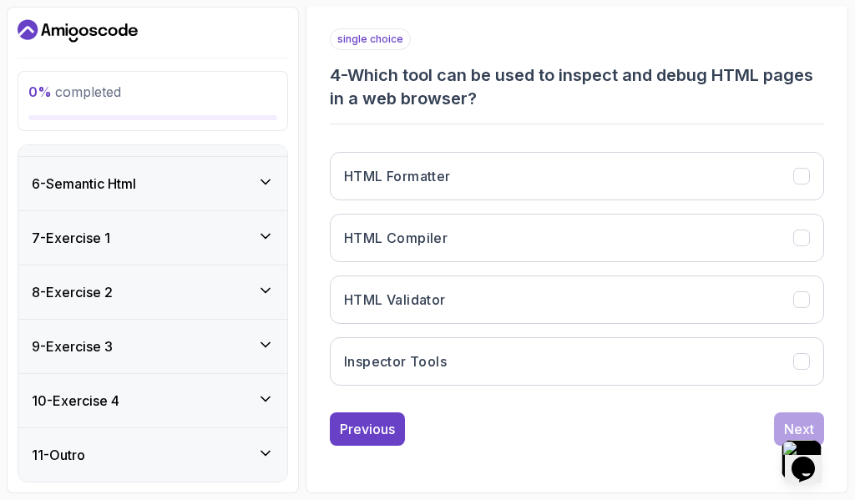
click at [224, 232] on div "7 - Exercise 1" at bounding box center [153, 238] width 242 height 20
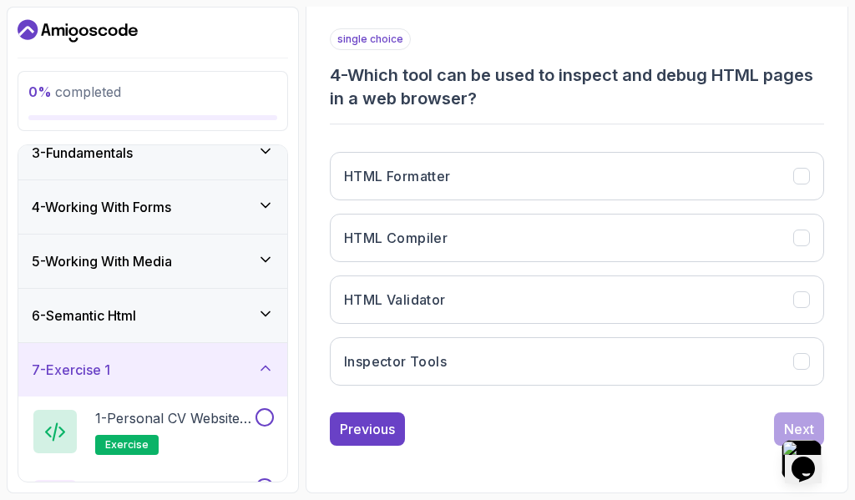
scroll to position [0, 0]
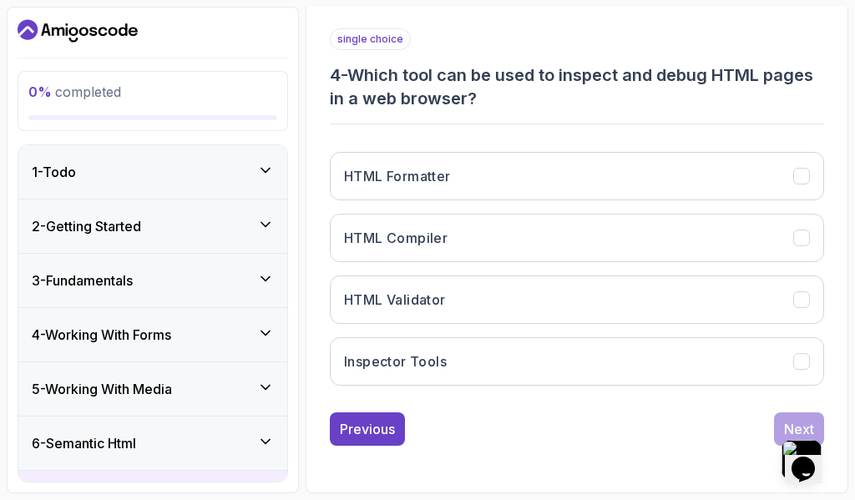
click at [211, 225] on div "2 - Getting Started" at bounding box center [153, 226] width 242 height 20
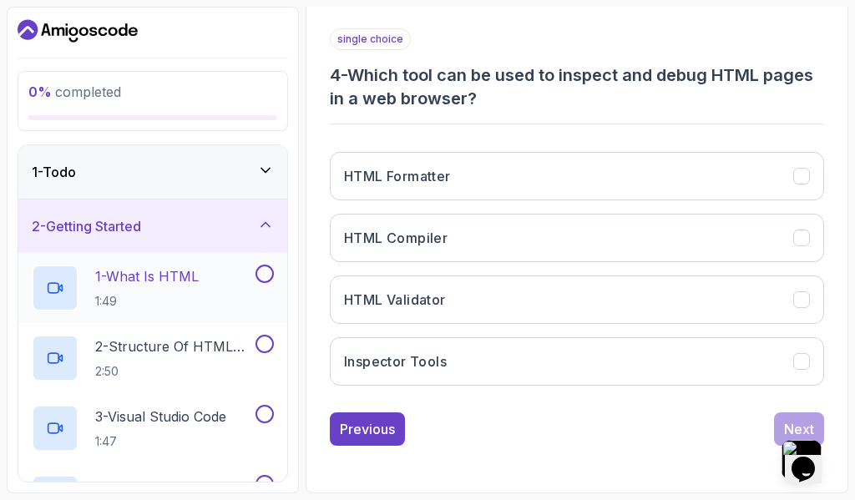
click at [216, 286] on div "1 - What Is HTML 1:49" at bounding box center [142, 288] width 220 height 47
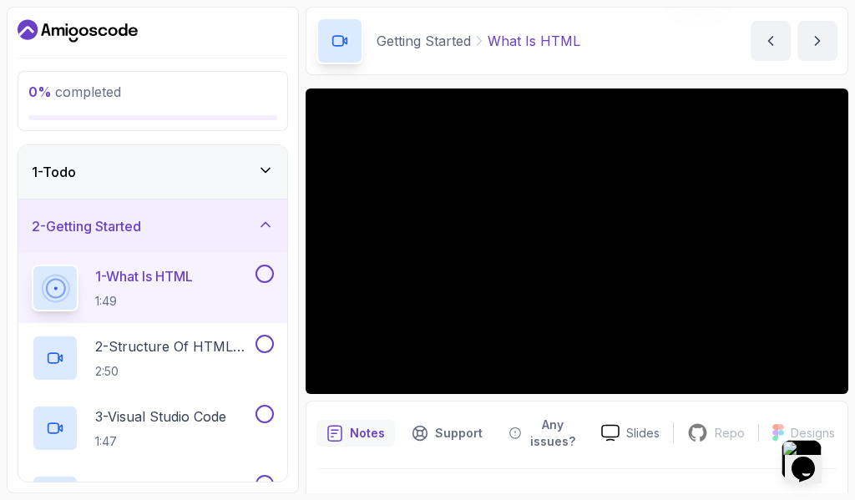
scroll to position [93, 0]
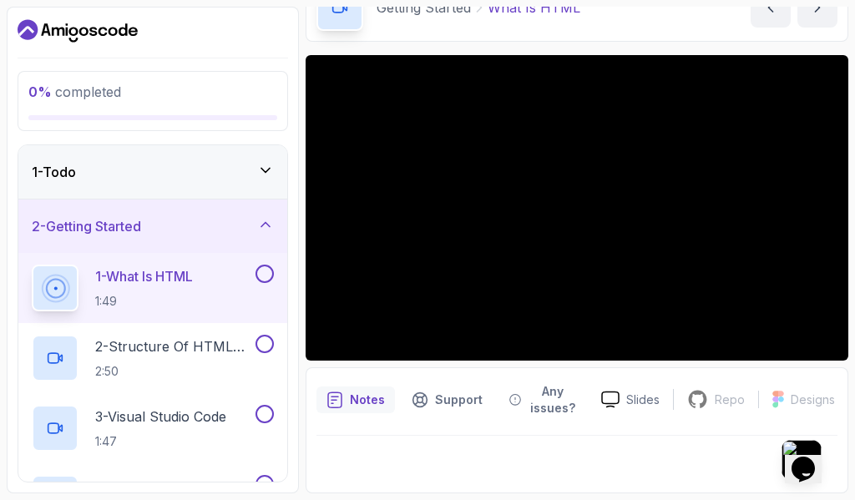
click at [218, 284] on div "1 - What Is HTML 1:49" at bounding box center [142, 288] width 220 height 47
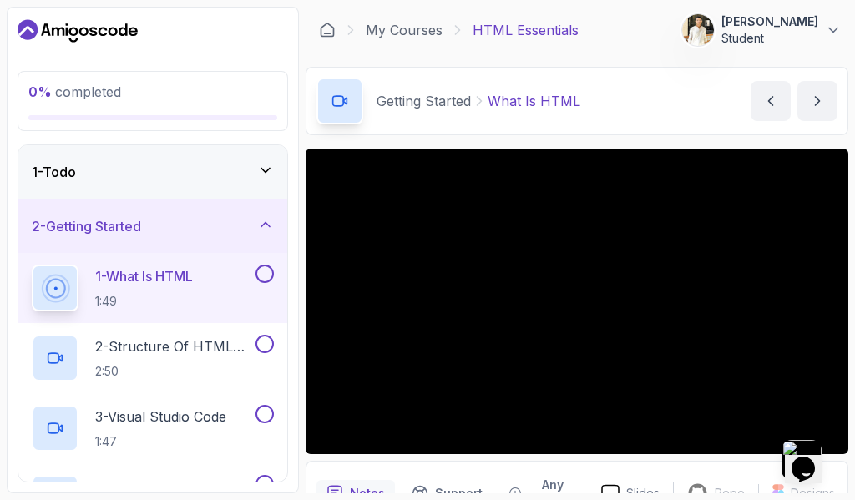
click at [272, 172] on icon at bounding box center [265, 170] width 17 height 17
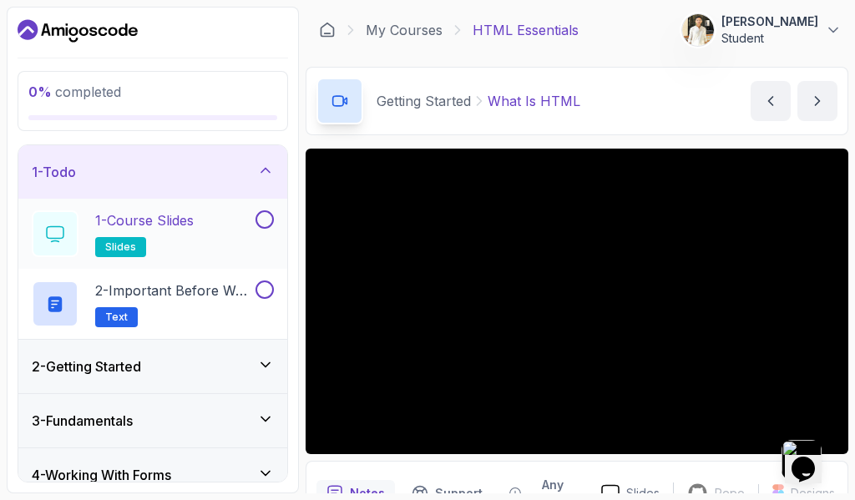
drag, startPoint x: 179, startPoint y: 225, endPoint x: 132, endPoint y: 245, distance: 50.5
click at [132, 245] on span "slides" at bounding box center [120, 246] width 31 height 13
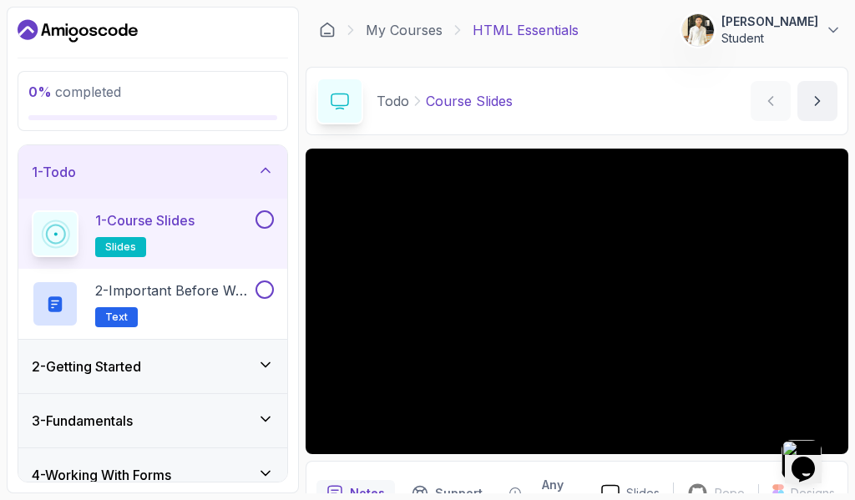
click at [125, 244] on span "slides" at bounding box center [120, 246] width 31 height 13
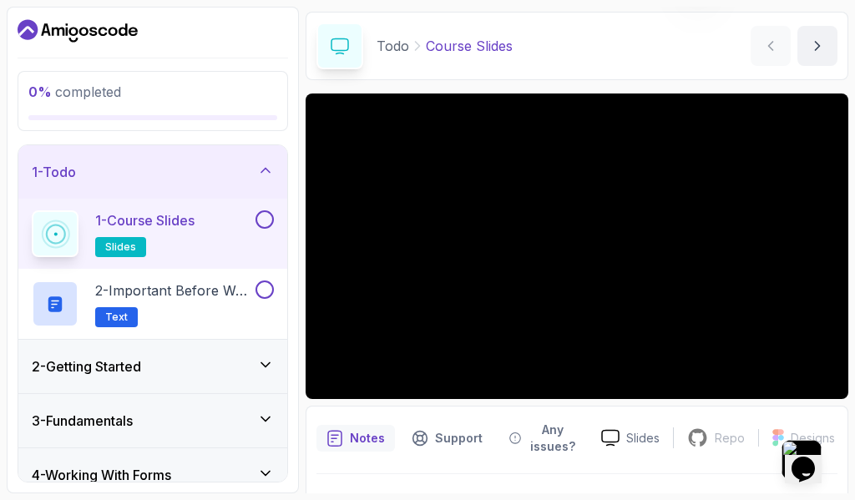
scroll to position [93, 0]
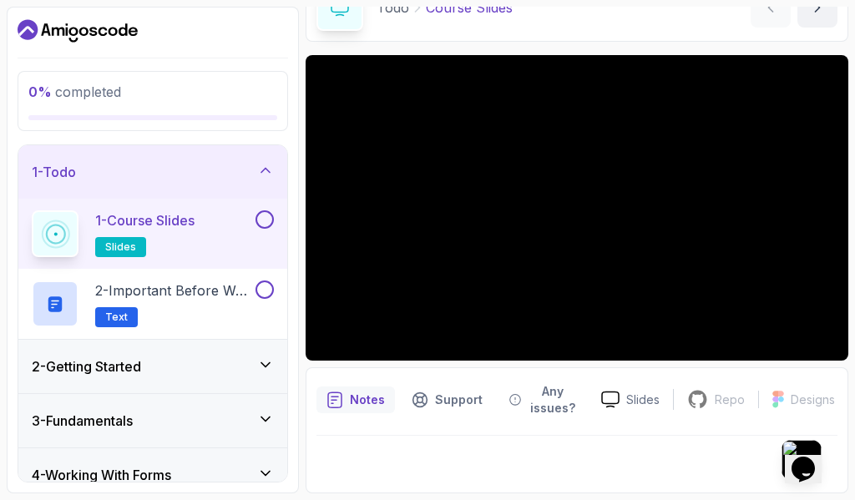
click at [98, 366] on h3 "2 - Getting Started" at bounding box center [86, 366] width 109 height 20
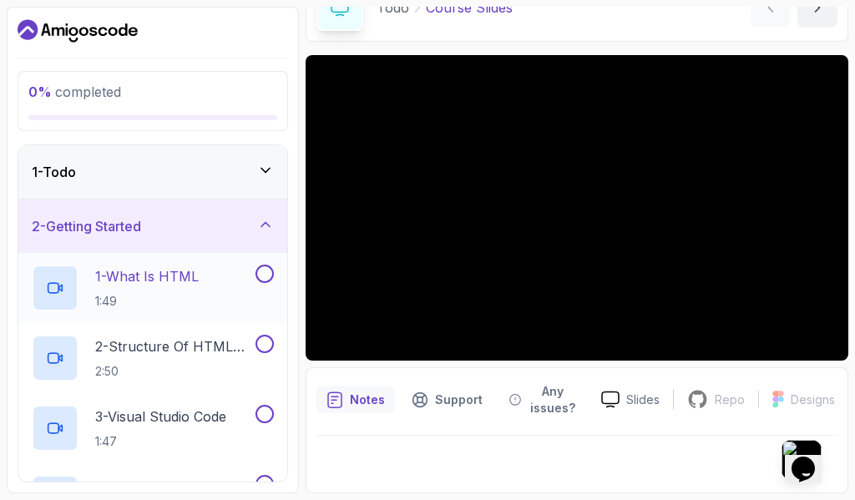
click at [133, 301] on p "1:49" at bounding box center [146, 301] width 103 height 17
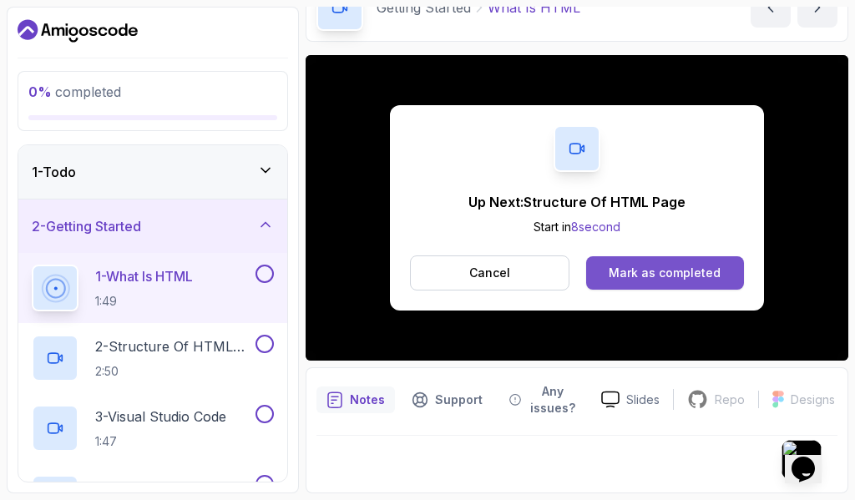
click at [624, 277] on div "Mark as completed" at bounding box center [664, 273] width 112 height 17
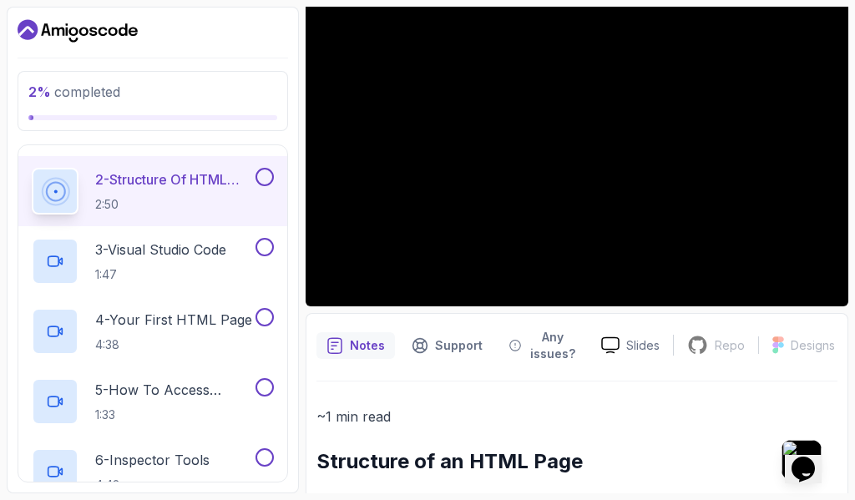
scroll to position [177, 0]
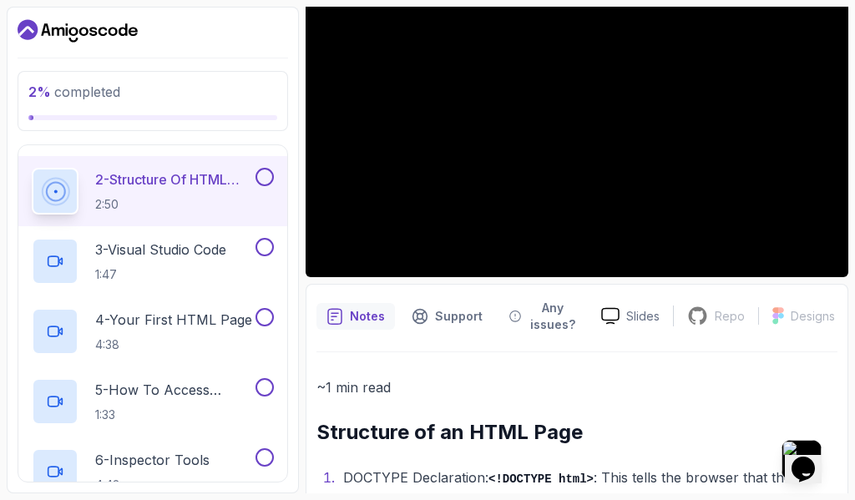
click at [854, 265] on div at bounding box center [854, 250] width 1 height 500
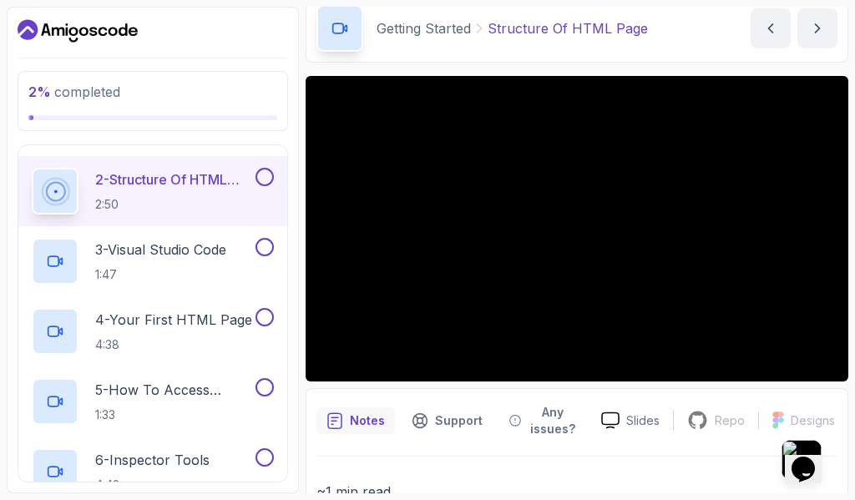
scroll to position [10, 0]
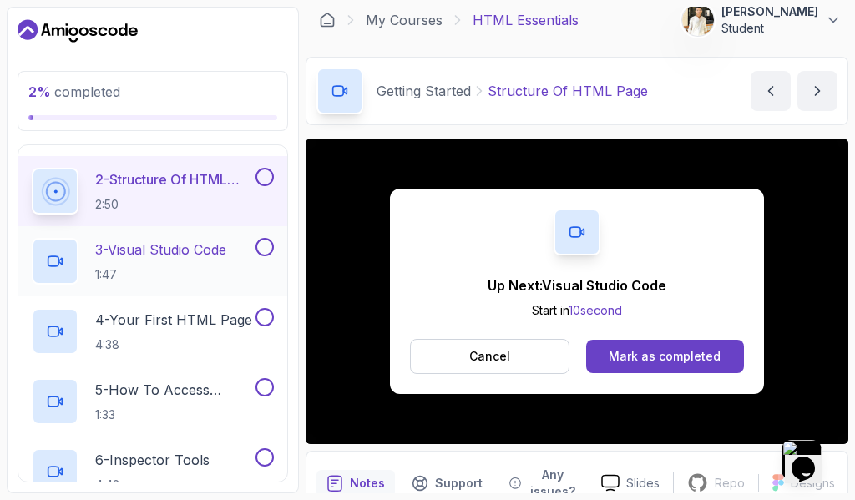
click at [151, 245] on p "3 - Visual Studio Code" at bounding box center [160, 250] width 131 height 20
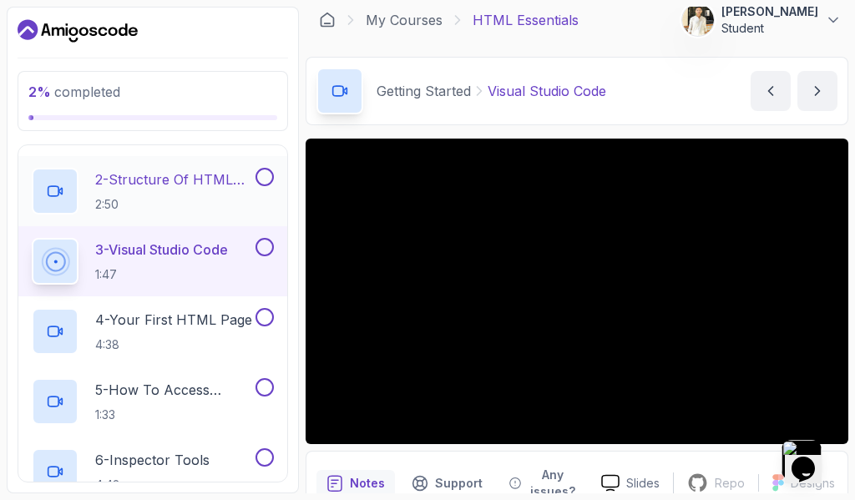
click at [184, 189] on p "2 - Structure Of HTML Page" at bounding box center [173, 179] width 157 height 20
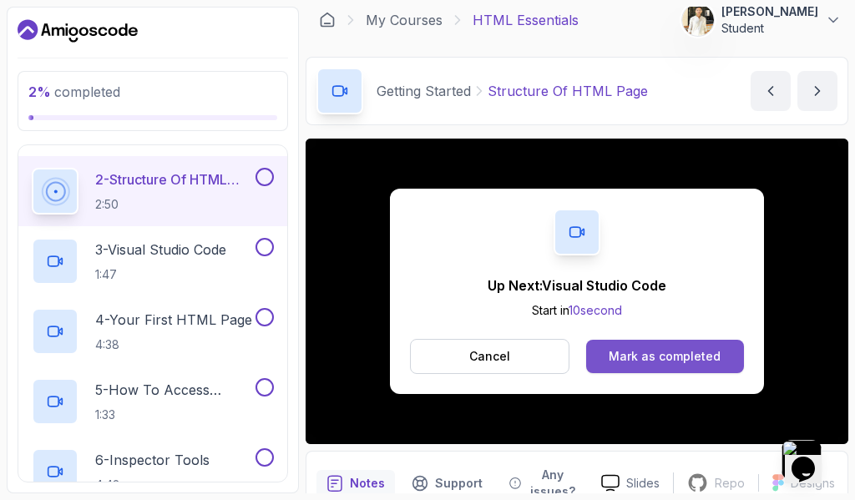
click at [677, 358] on div "Mark as completed" at bounding box center [664, 356] width 112 height 17
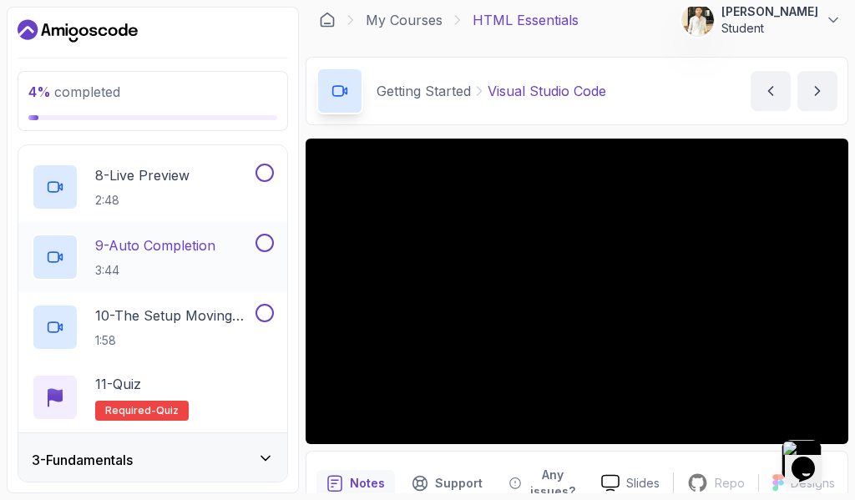
scroll to position [668, 0]
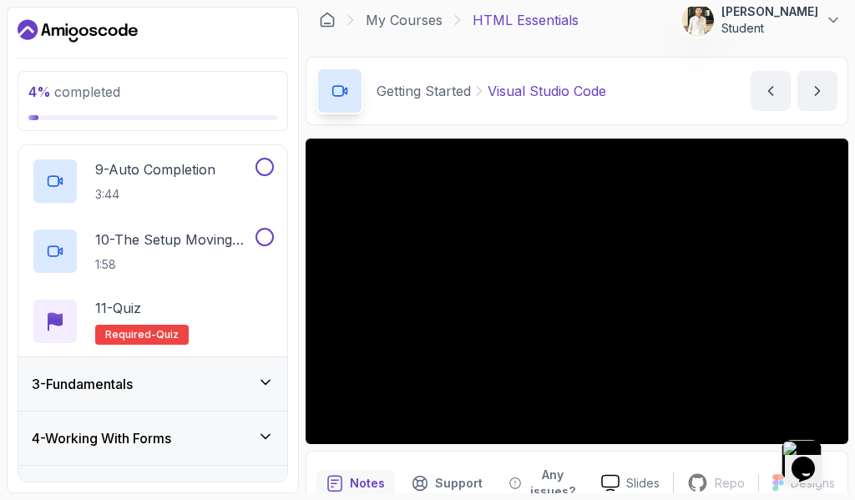
click at [189, 377] on div "3 - Fundamentals" at bounding box center [153, 384] width 242 height 20
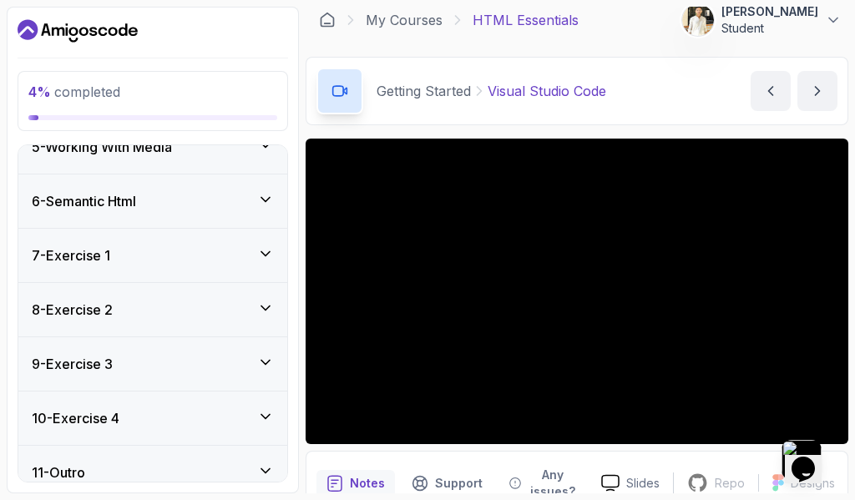
scroll to position [1101, 0]
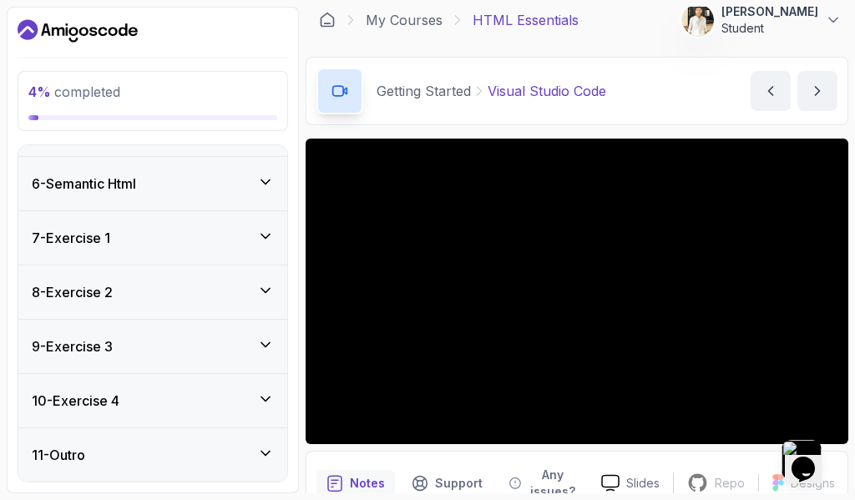
click at [172, 183] on div "6 - Semantic Html" at bounding box center [153, 184] width 242 height 20
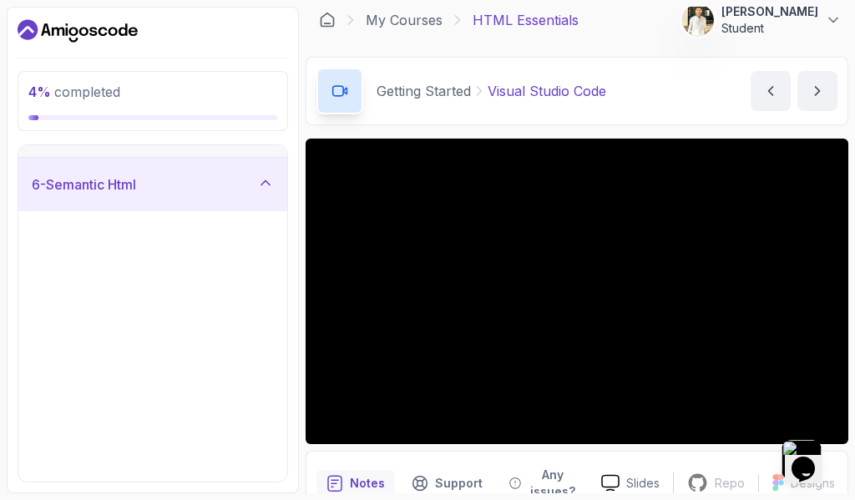
scroll to position [260, 0]
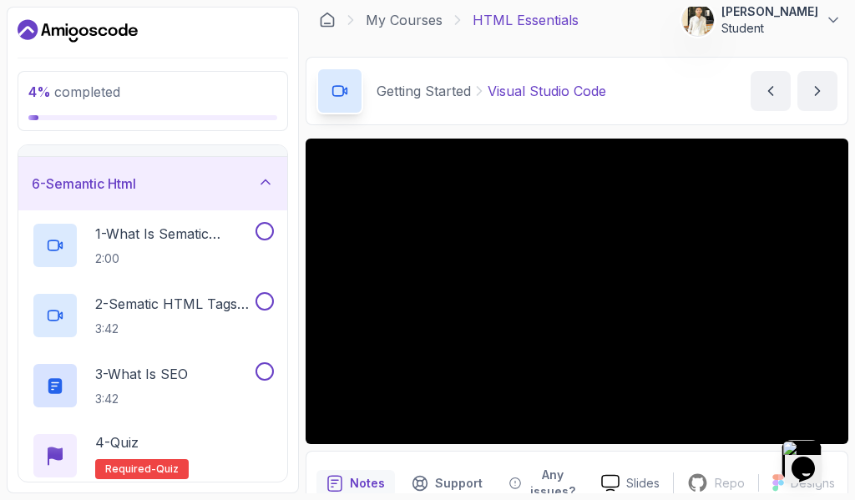
click at [172, 183] on div "6 - Semantic Html" at bounding box center [153, 184] width 242 height 20
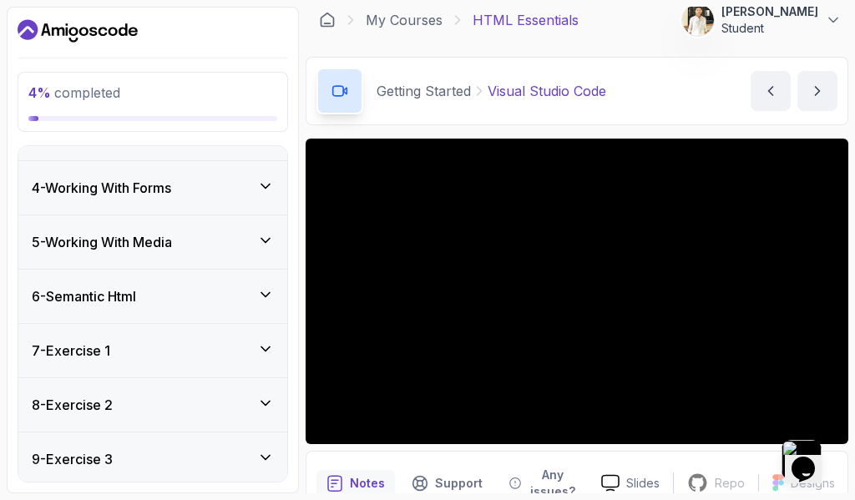
scroll to position [0, 0]
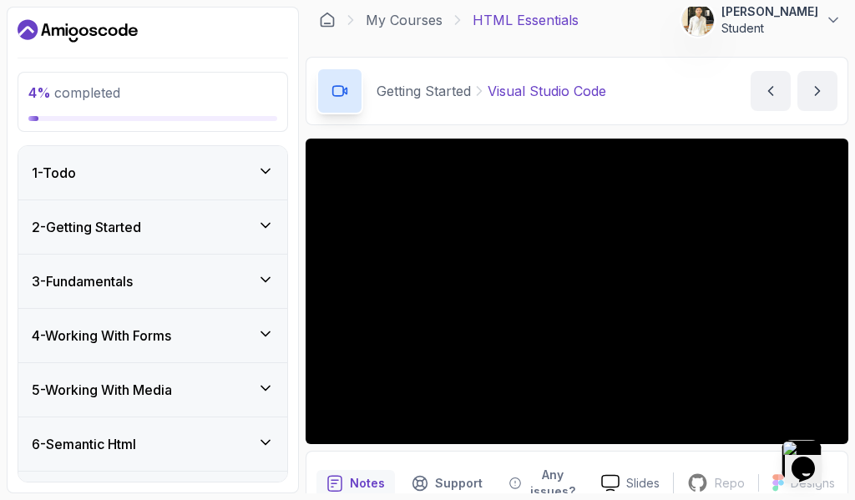
click at [199, 222] on div "2 - Getting Started" at bounding box center [153, 227] width 242 height 20
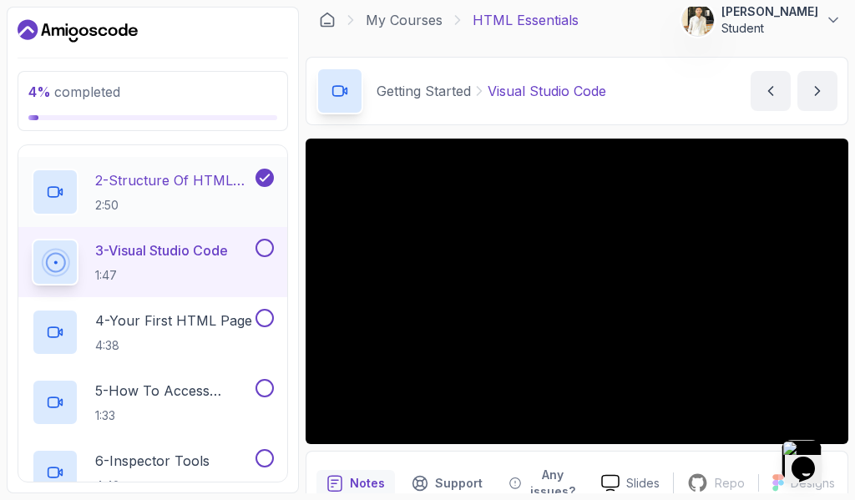
scroll to position [167, 0]
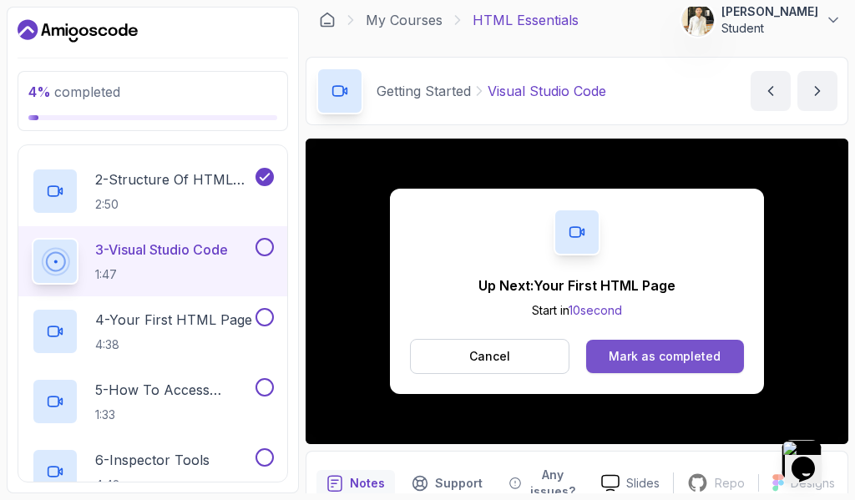
click at [648, 349] on div "Mark as completed" at bounding box center [664, 356] width 112 height 17
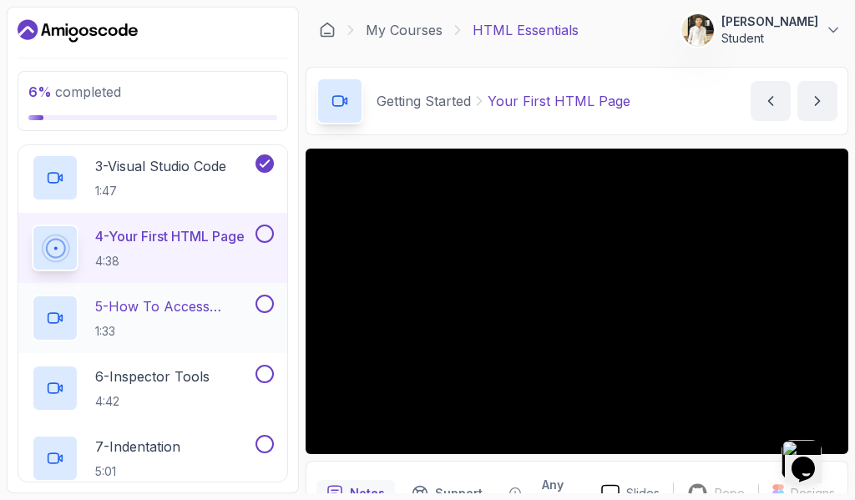
click at [223, 319] on h2 "5 - How To Access HTML Pages 1:33" at bounding box center [173, 317] width 157 height 43
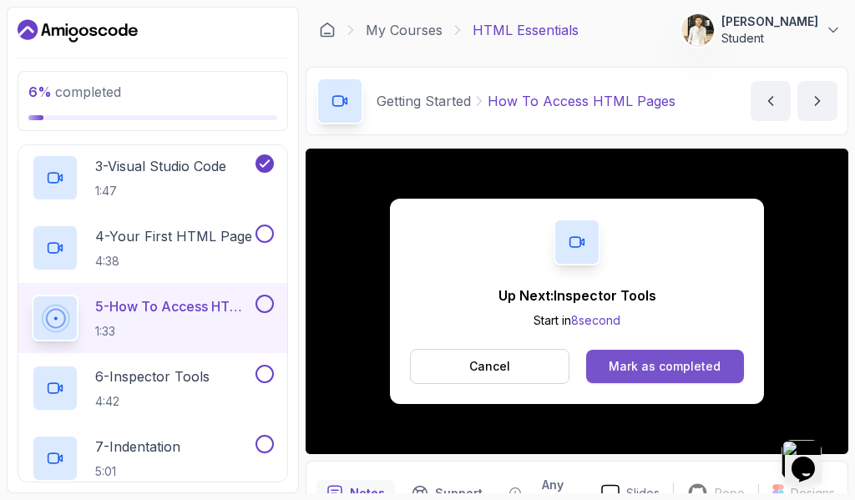
click at [663, 381] on button "Mark as completed" at bounding box center [665, 366] width 158 height 33
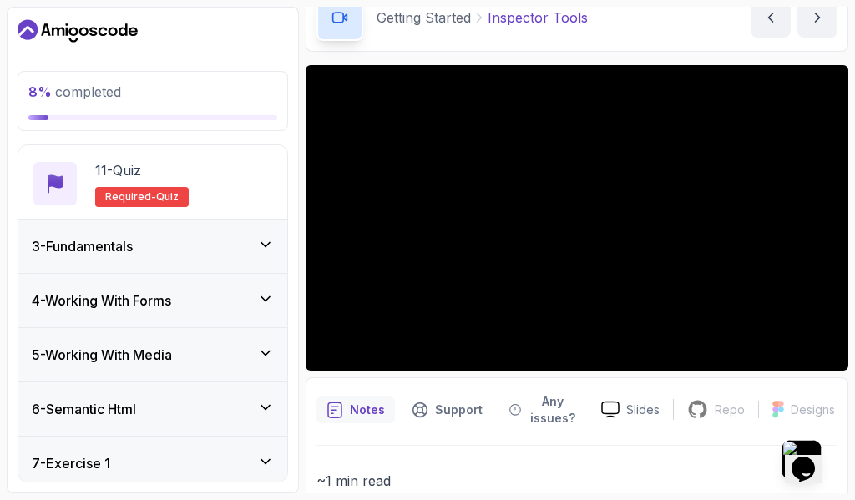
scroll to position [780, 0]
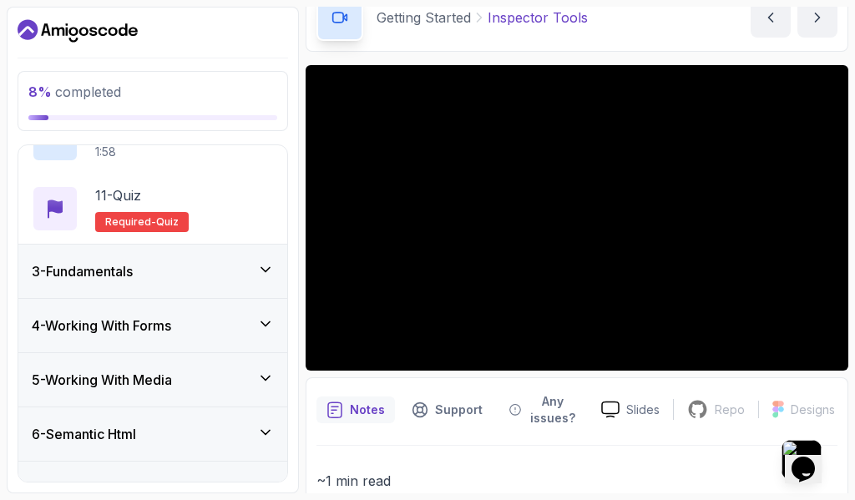
click at [162, 276] on div "3 - Fundamentals" at bounding box center [153, 271] width 242 height 20
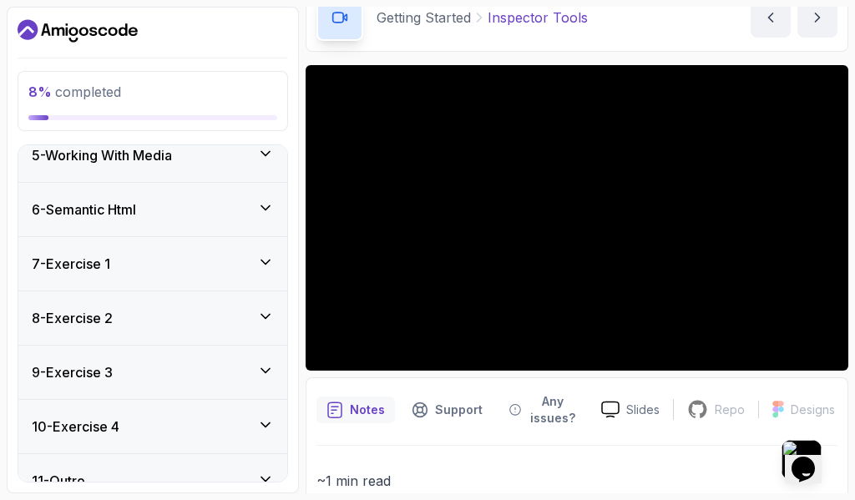
scroll to position [1101, 0]
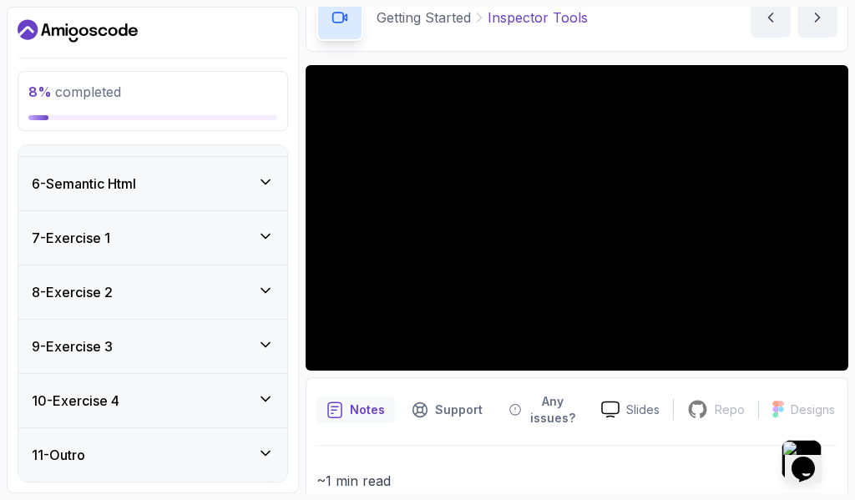
click at [170, 188] on div "6 - Semantic Html" at bounding box center [153, 184] width 242 height 20
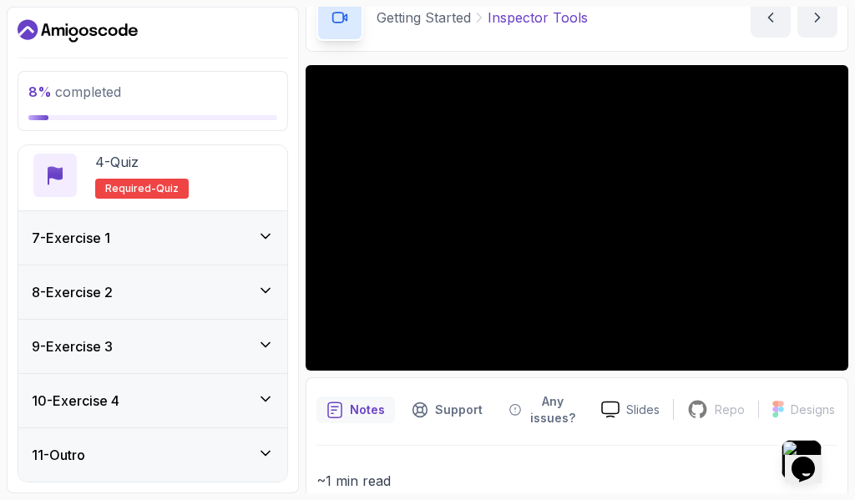
click at [173, 234] on div "7 - Exercise 1" at bounding box center [153, 238] width 242 height 20
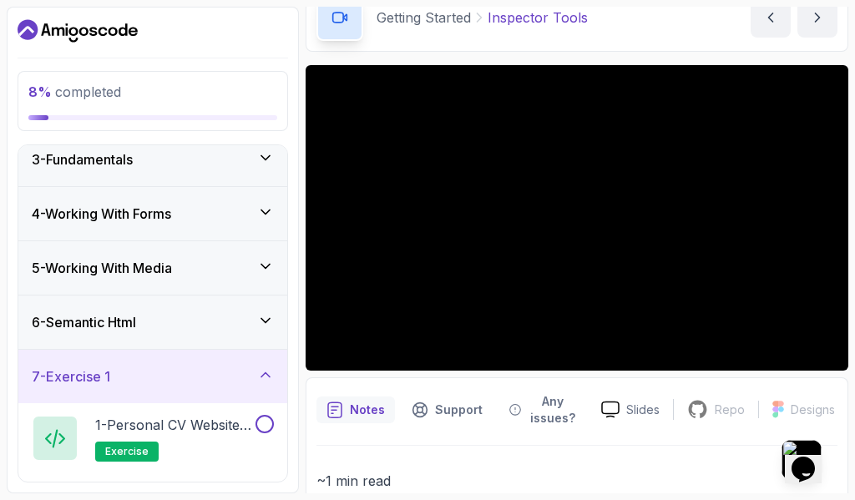
scroll to position [0, 0]
